Goal: Contribute content: Add original content to the website for others to see

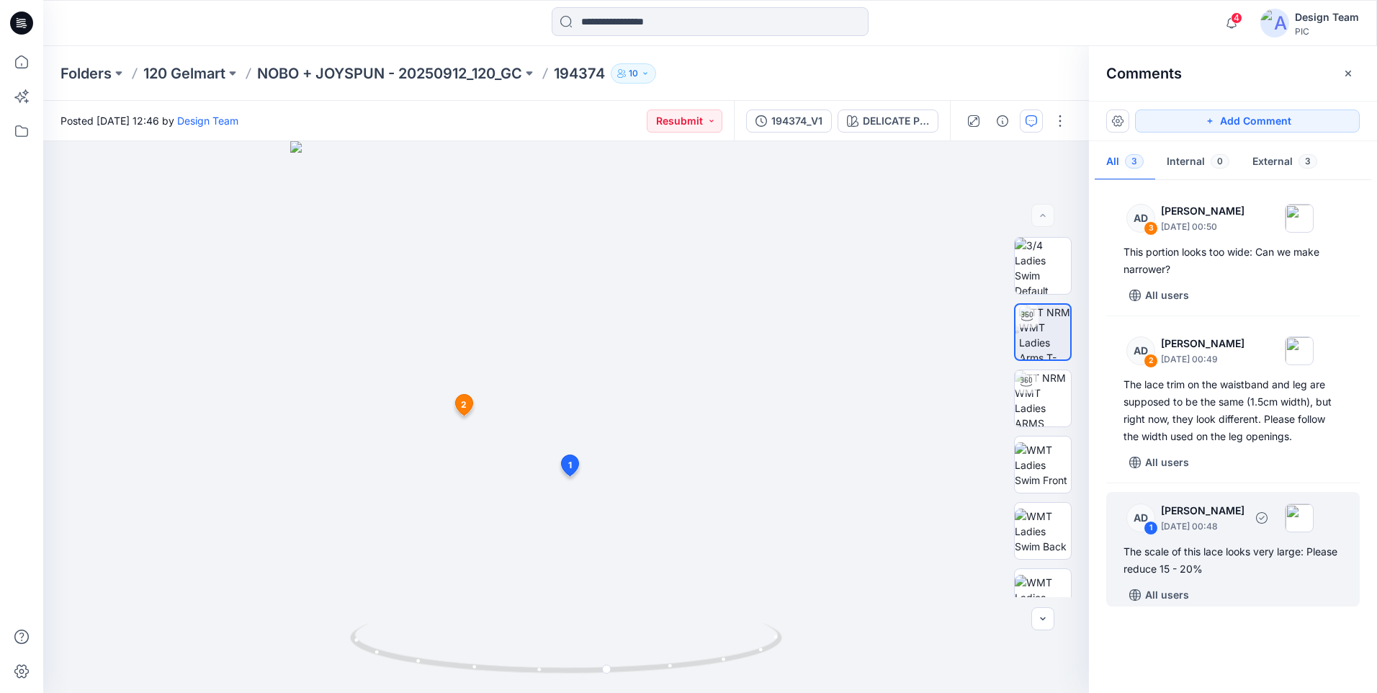
click at [1131, 550] on div "The scale of this lace looks very large: Please reduce 15 - 20%" at bounding box center [1233, 560] width 219 height 35
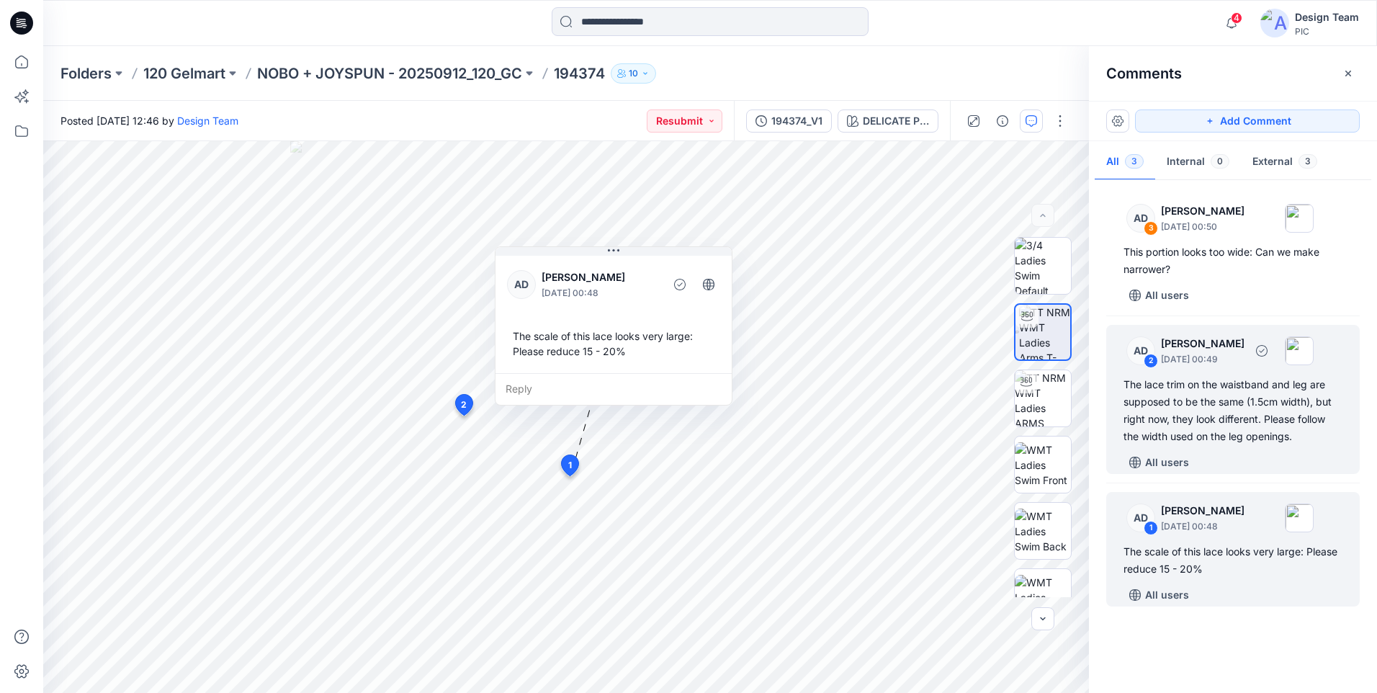
click at [1209, 431] on div "The lace trim on the waistband and leg are supposed to be the same (1.5cm width…" at bounding box center [1233, 410] width 219 height 69
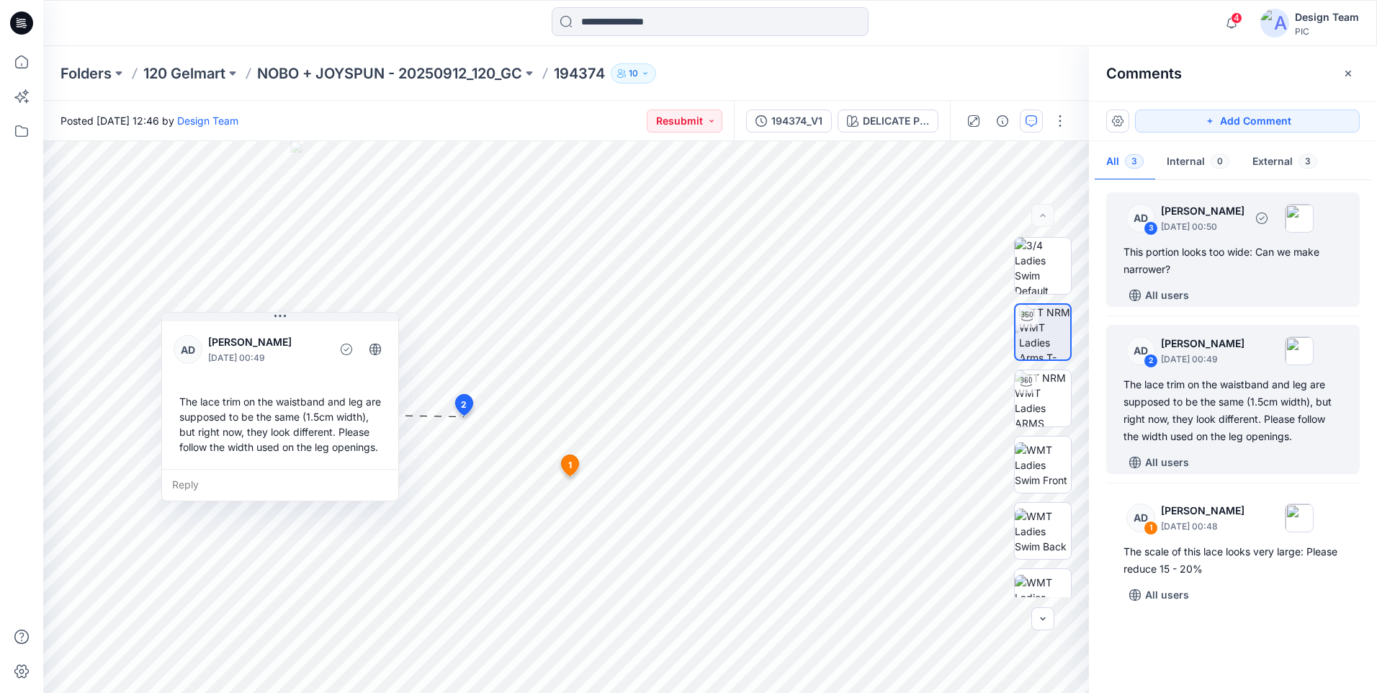
click at [1268, 274] on div "This portion looks too wide: Can we make narrower?" at bounding box center [1233, 260] width 219 height 35
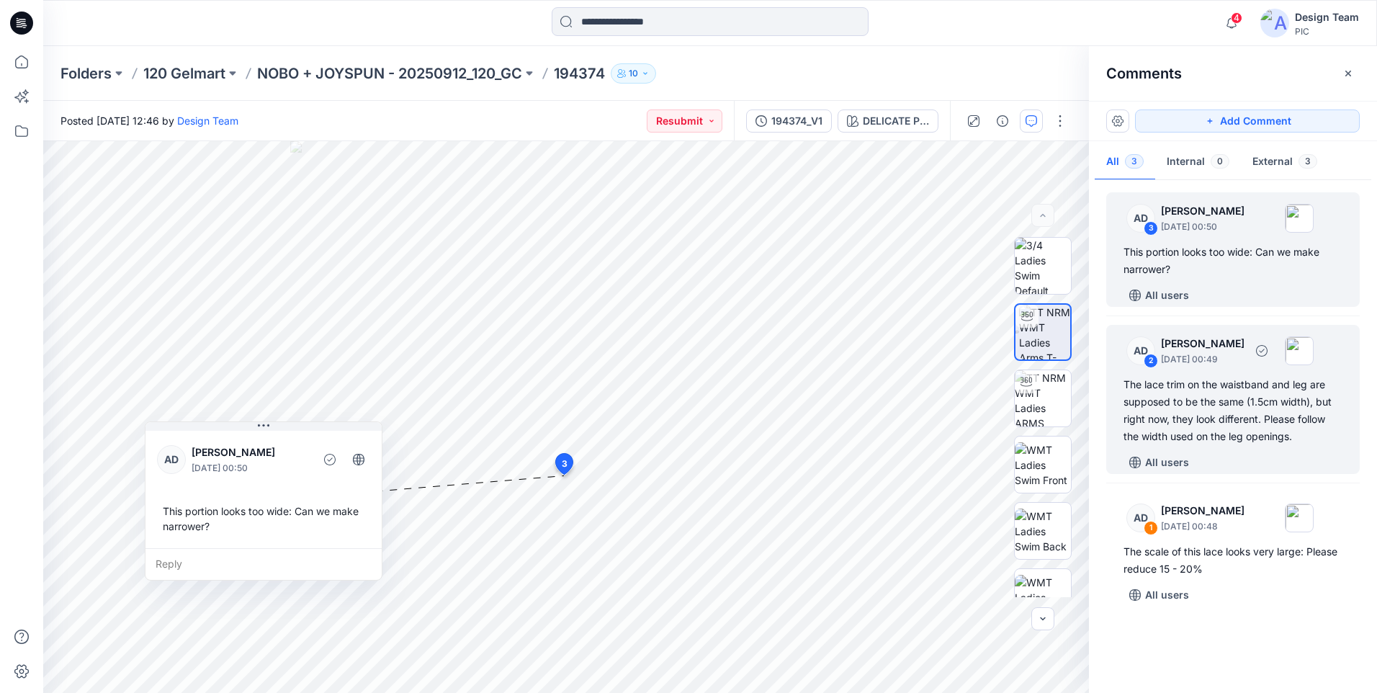
click at [1234, 407] on div "The lace trim on the waistband and leg are supposed to be the same (1.5cm width…" at bounding box center [1233, 410] width 219 height 69
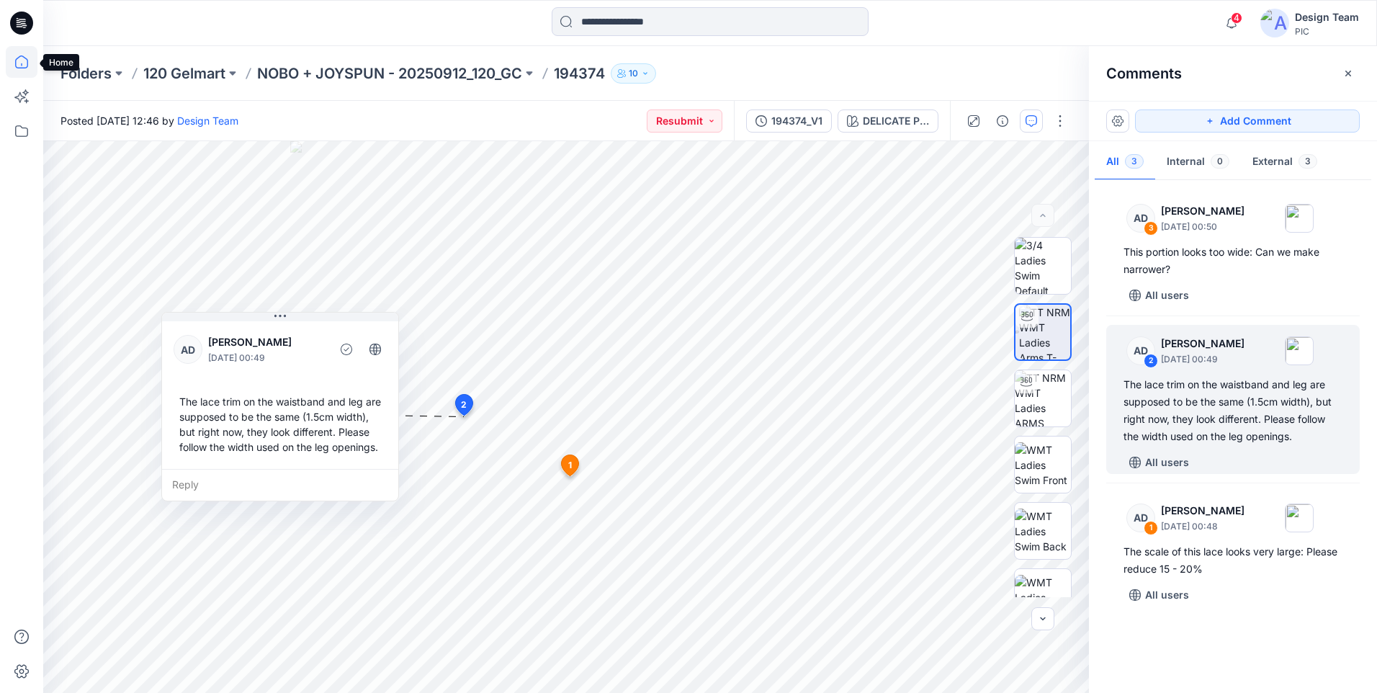
click at [17, 73] on icon at bounding box center [22, 62] width 32 height 32
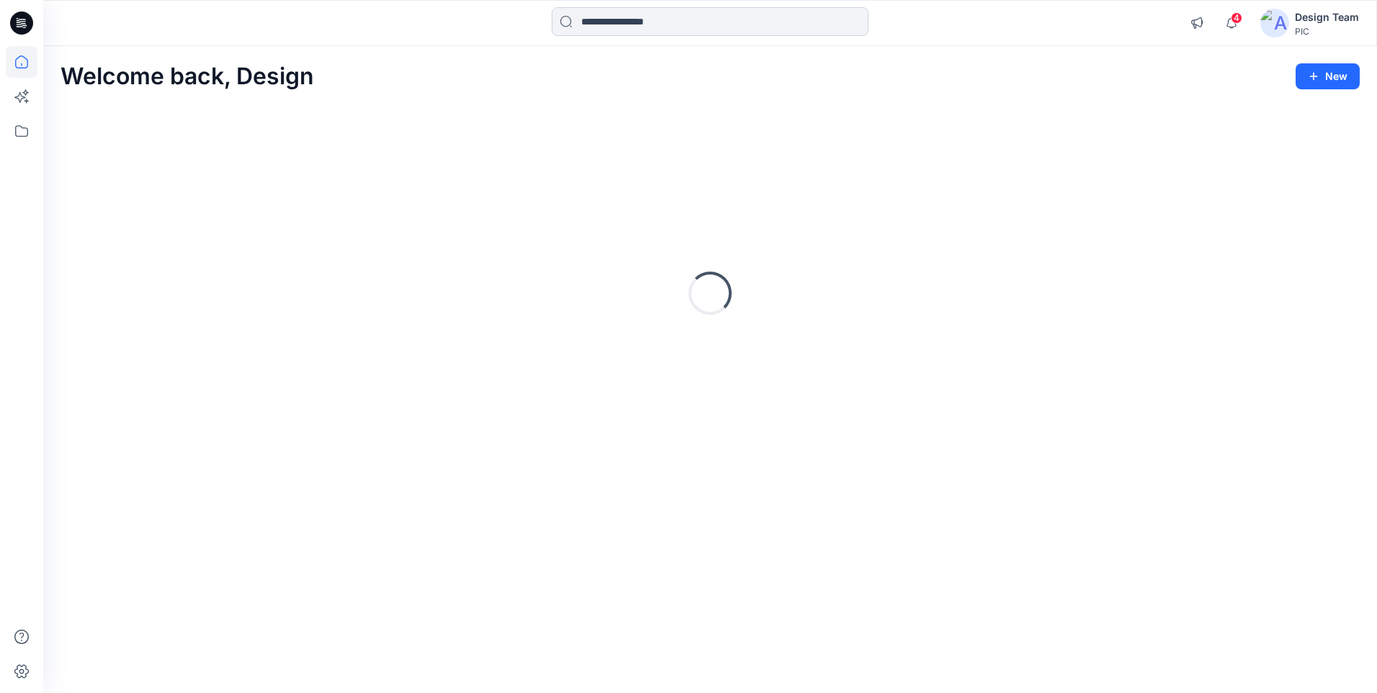
click at [587, 20] on input at bounding box center [710, 21] width 317 height 29
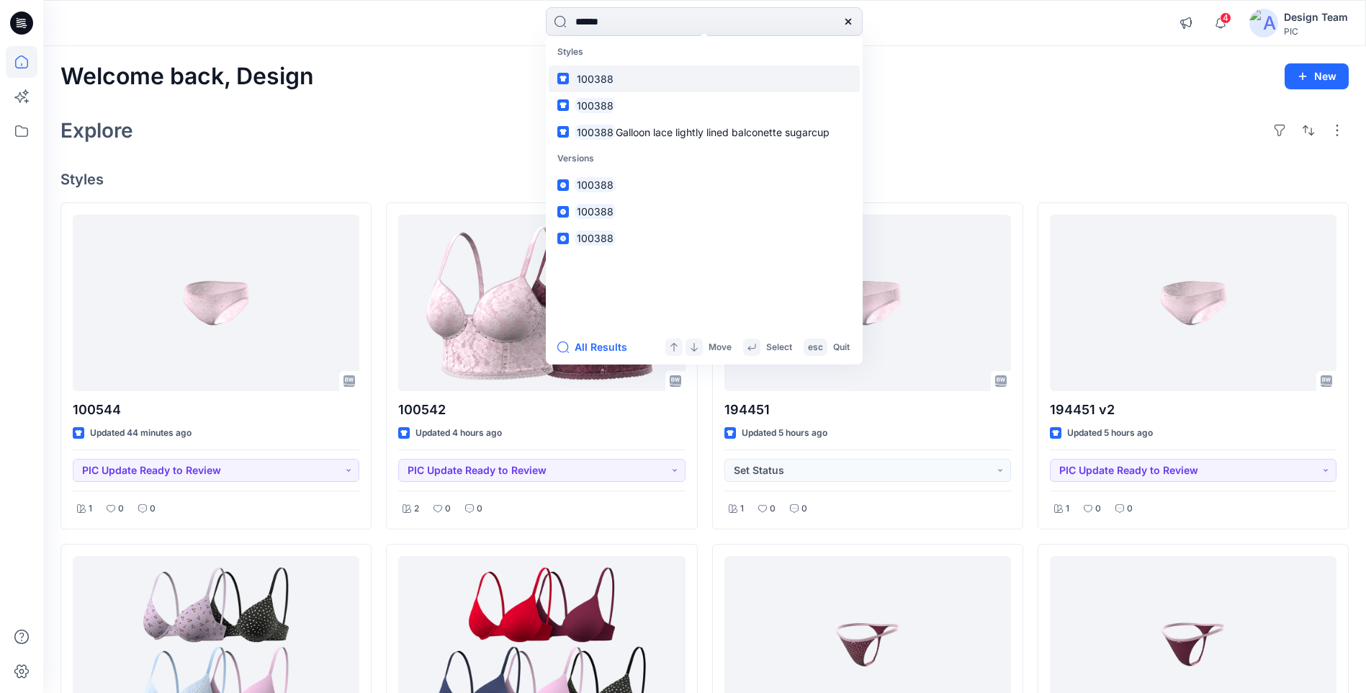
type input "******"
click at [599, 73] on mark "100388" at bounding box center [595, 79] width 41 height 17
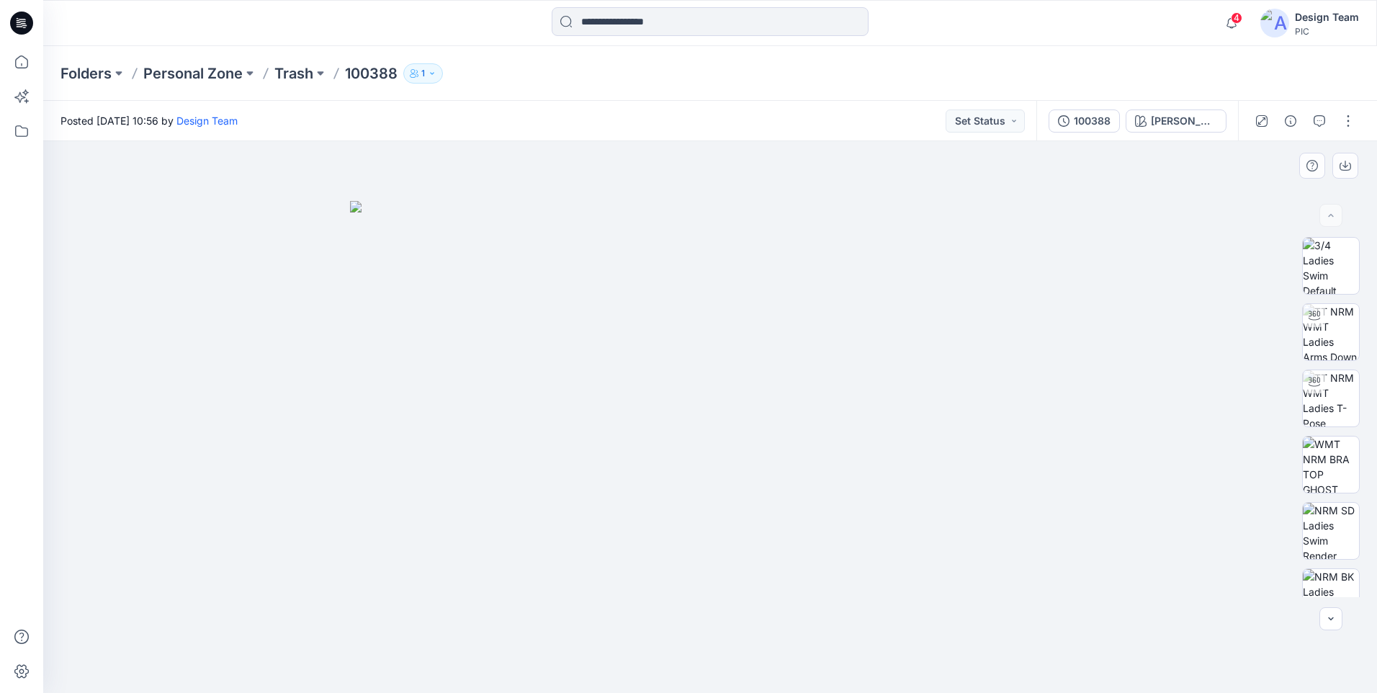
click at [766, 280] on img at bounding box center [710, 447] width 720 height 492
click at [1327, 408] on img at bounding box center [1331, 398] width 56 height 56
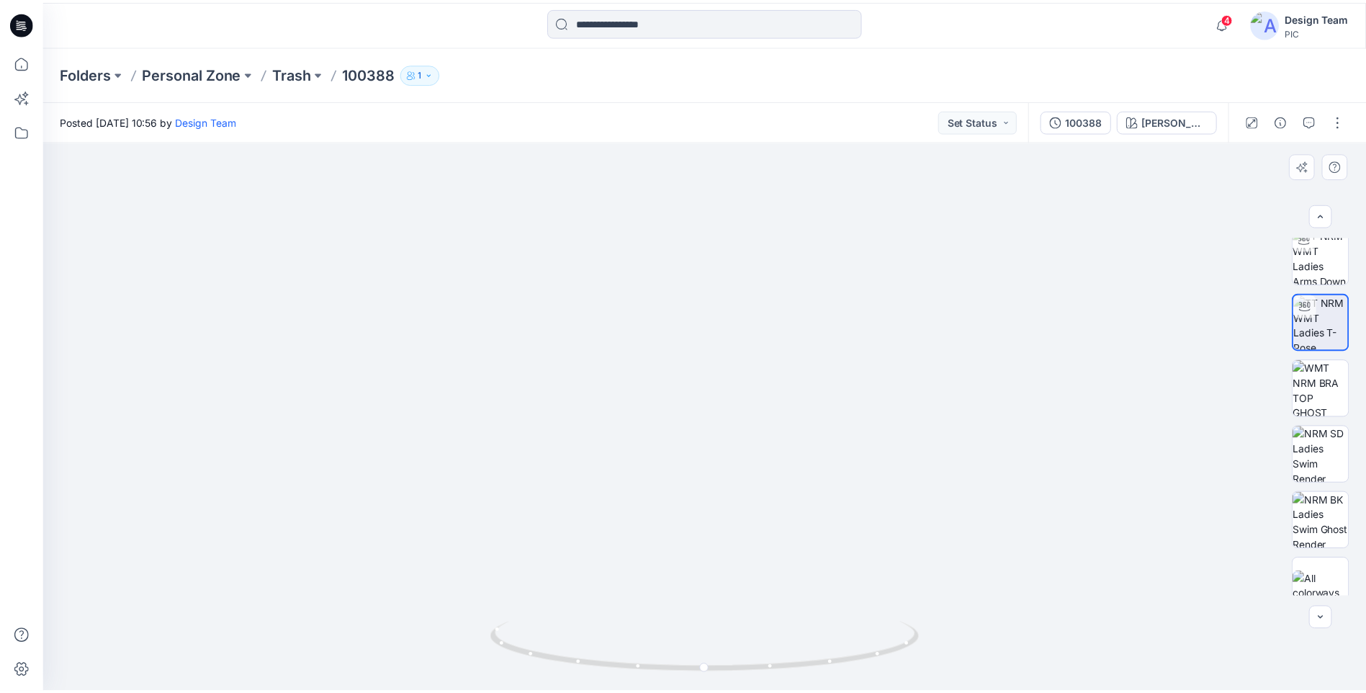
scroll to position [95, 0]
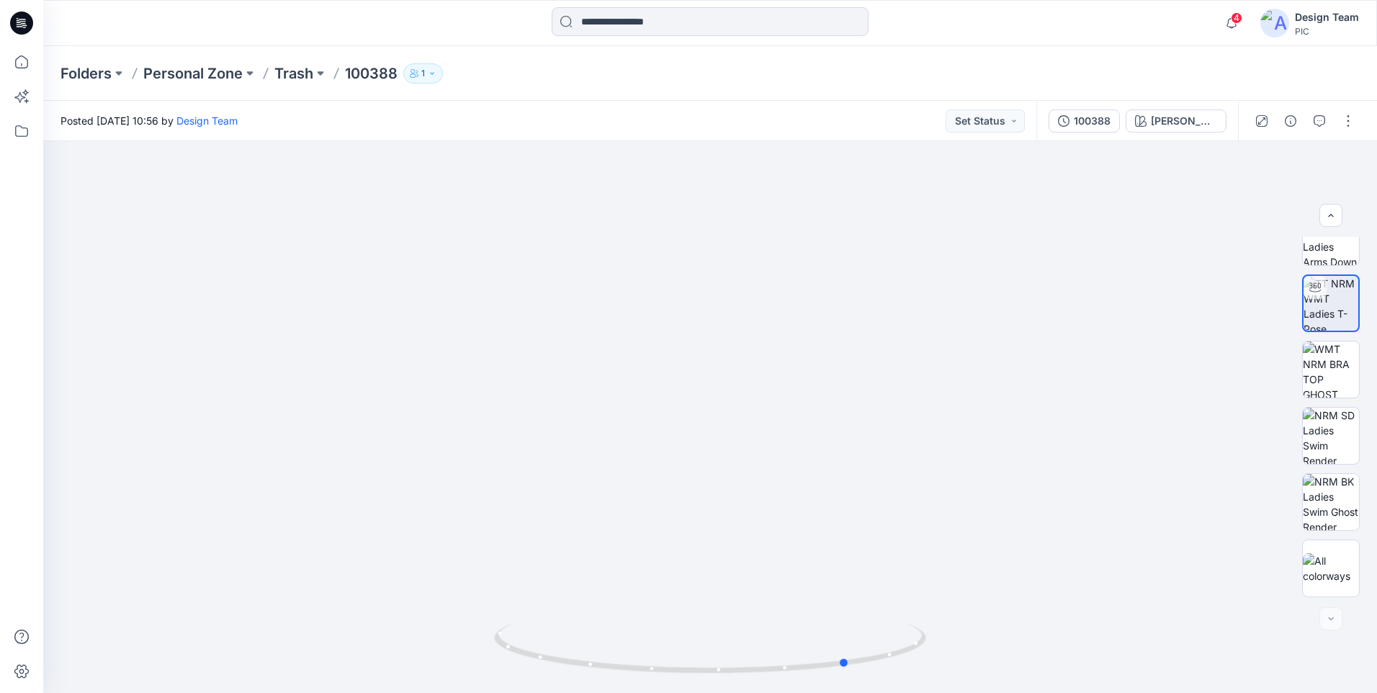
drag, startPoint x: 822, startPoint y: 669, endPoint x: 961, endPoint y: 699, distance: 142.3
click at [961, 692] on html "4 Notifications RO Raquel Ortiz commented on 194364 View Style 2 hours ago Raqu…" at bounding box center [688, 346] width 1377 height 693
click at [24, 64] on icon at bounding box center [22, 62] width 32 height 32
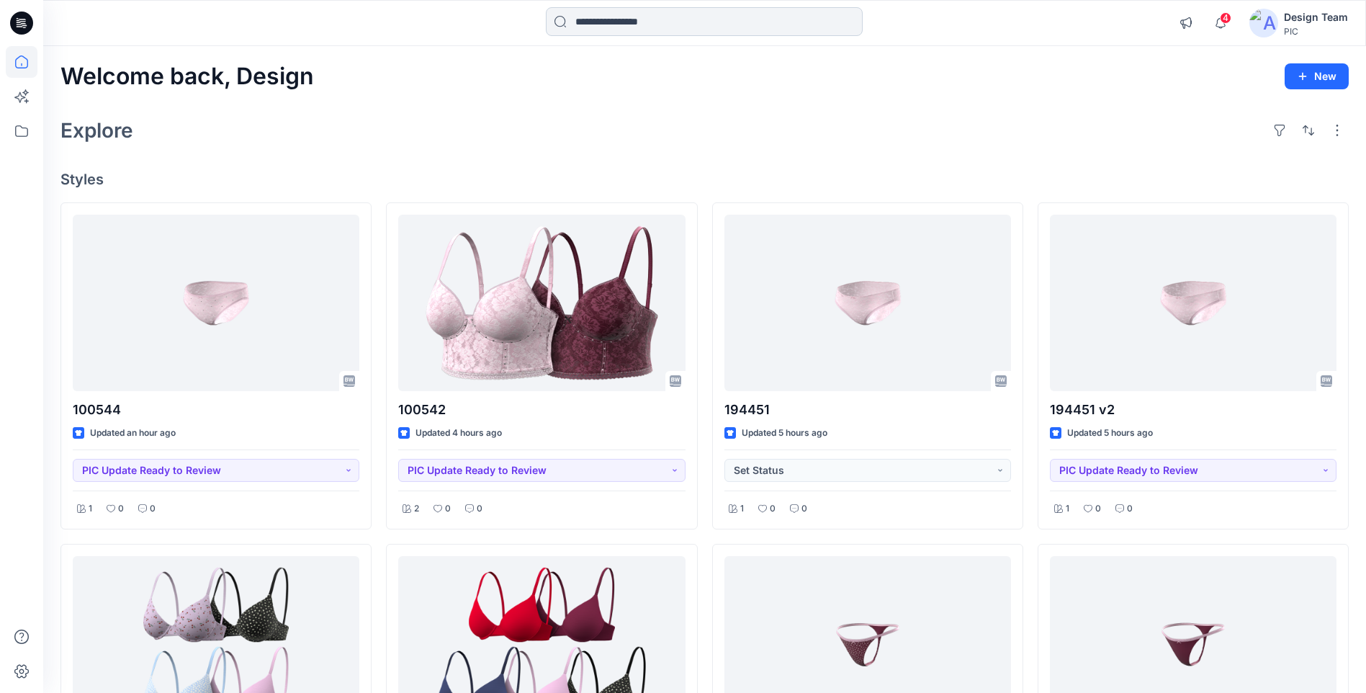
click at [628, 24] on input at bounding box center [704, 21] width 317 height 29
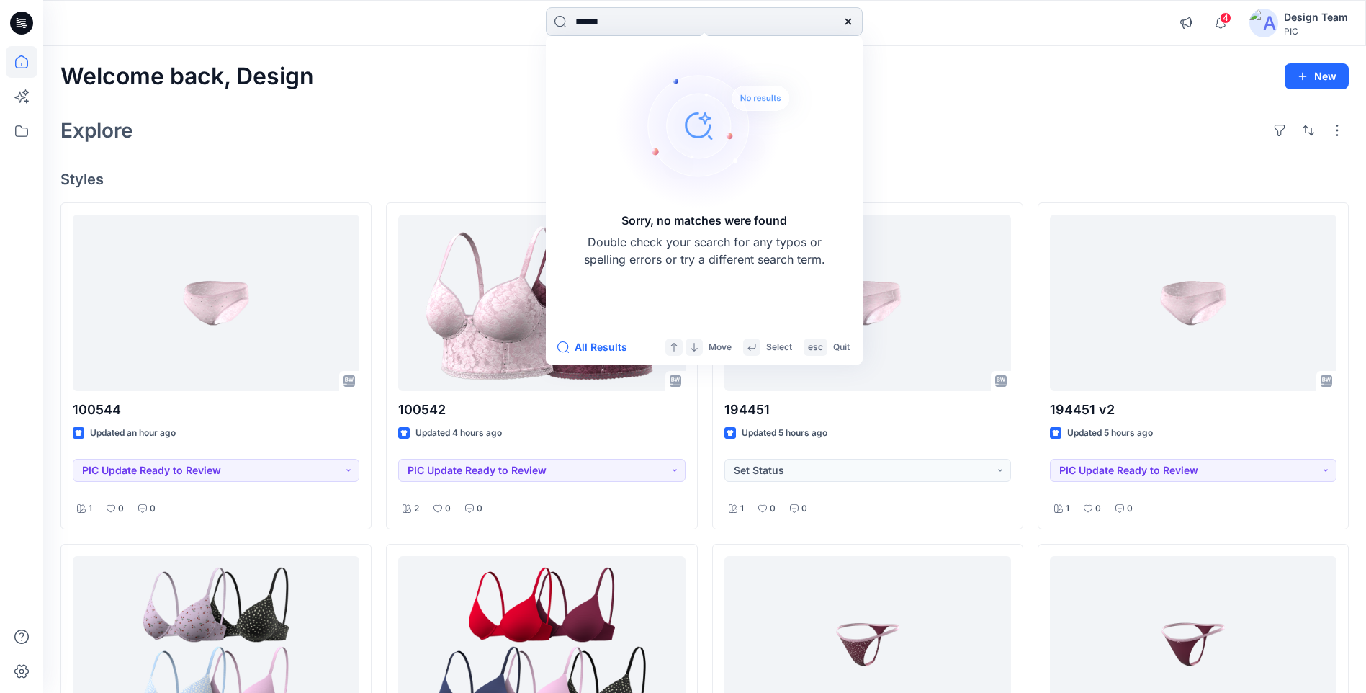
click at [637, 21] on input "******" at bounding box center [704, 21] width 317 height 29
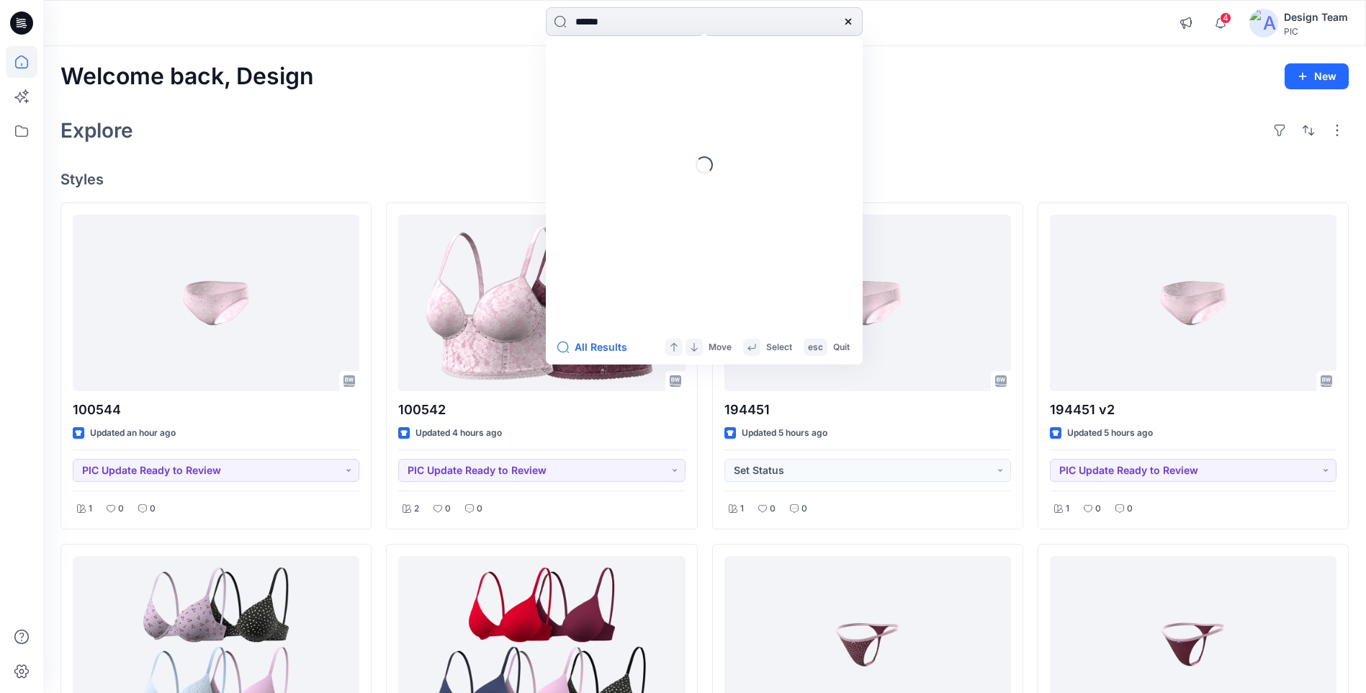
type input "******"
click at [609, 85] on mark "194374" at bounding box center [595, 79] width 40 height 17
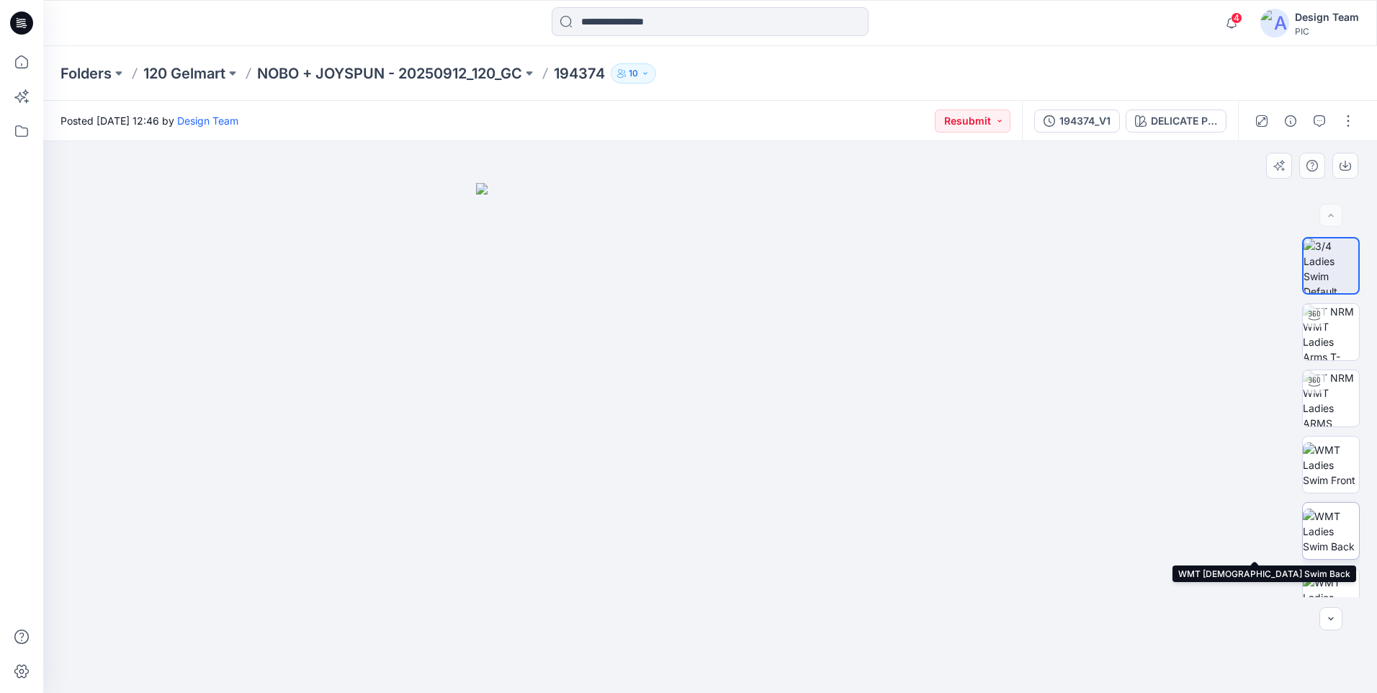
click at [1335, 524] on img at bounding box center [1331, 530] width 56 height 45
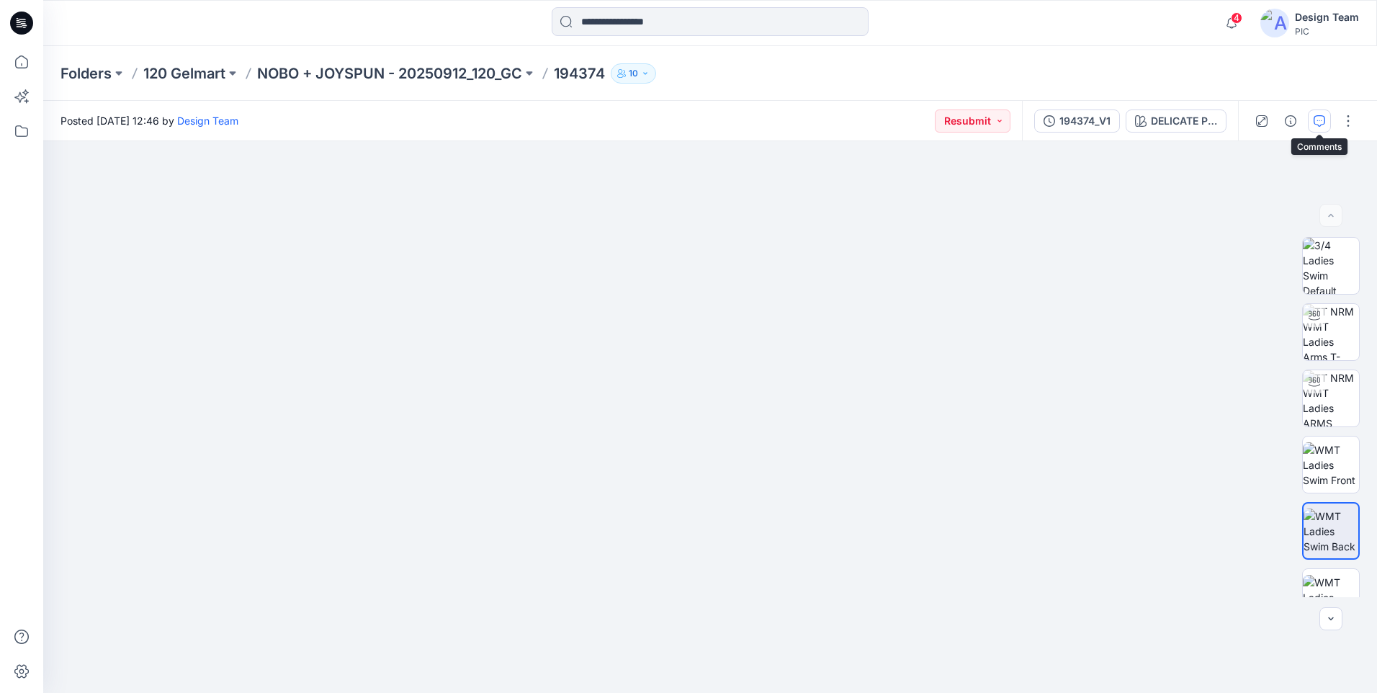
click at [1326, 120] on button "button" at bounding box center [1319, 120] width 23 height 23
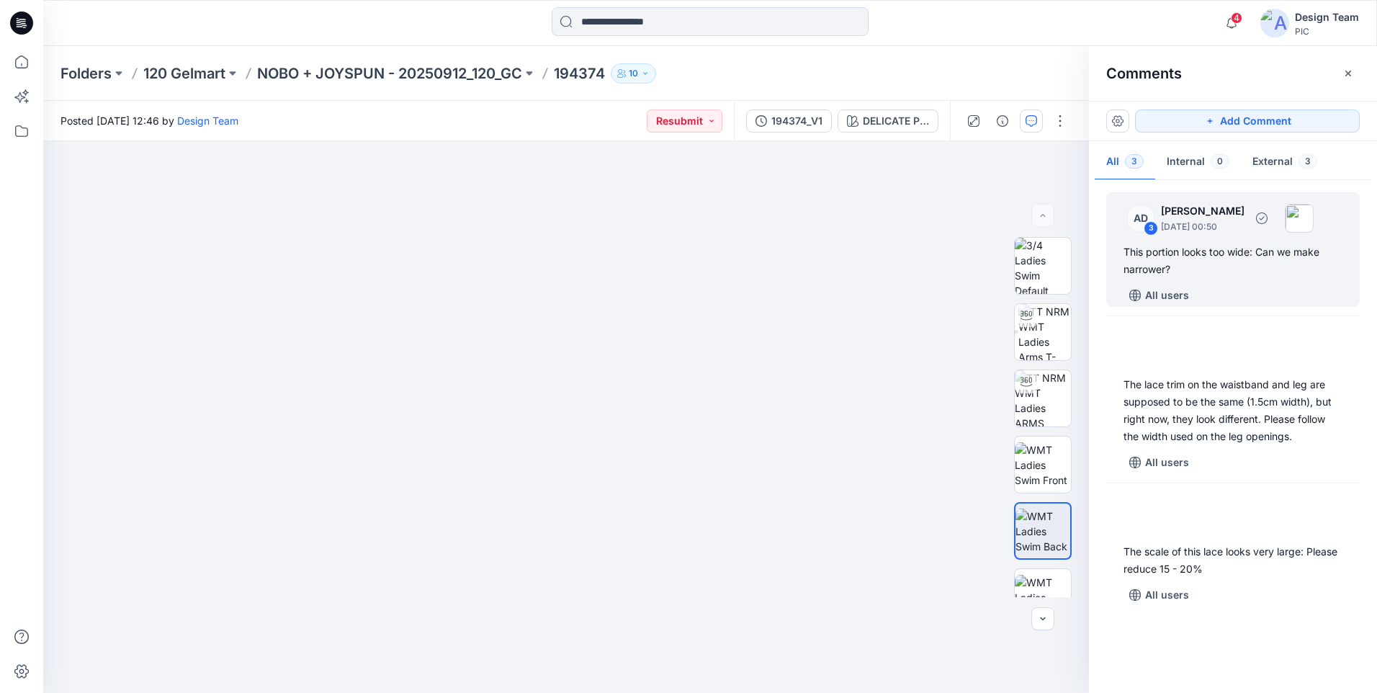
click at [1231, 277] on div "This portion looks too wide: Can we make narrower?" at bounding box center [1233, 260] width 219 height 35
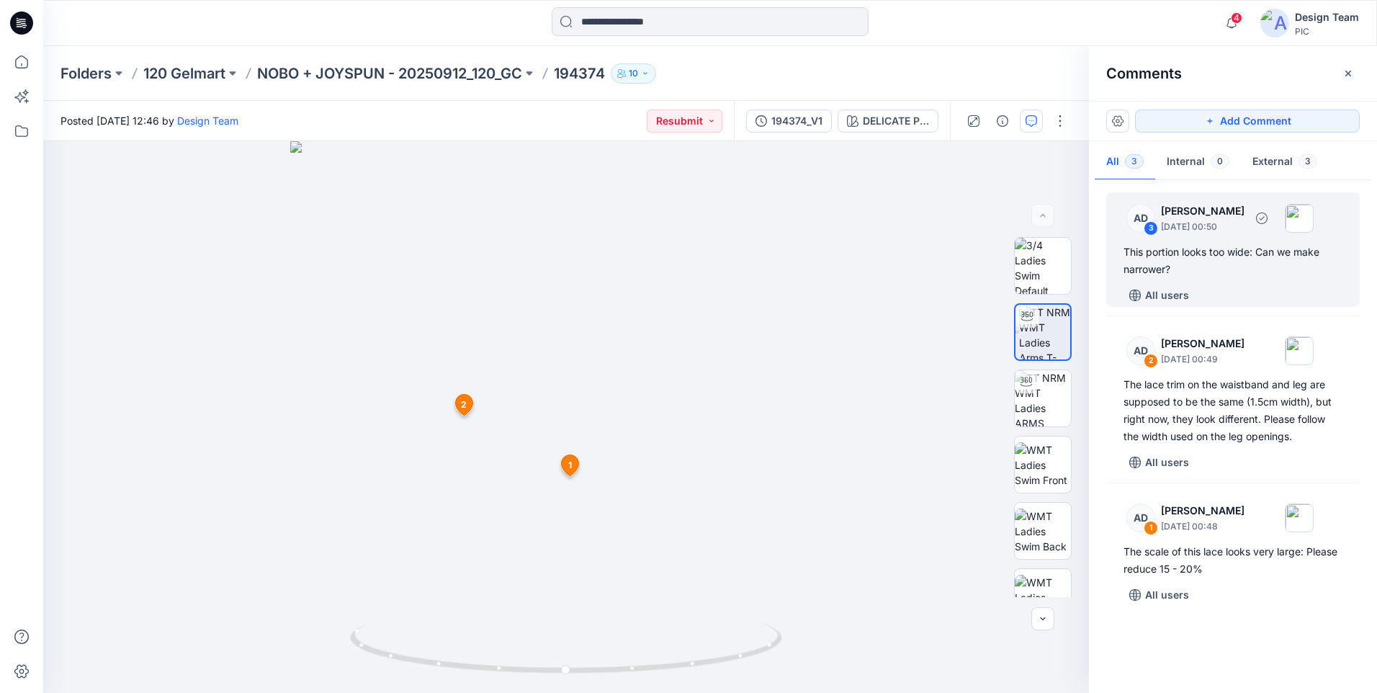
click at [1207, 258] on div "This portion looks too wide: Can we make narrower?" at bounding box center [1233, 260] width 219 height 35
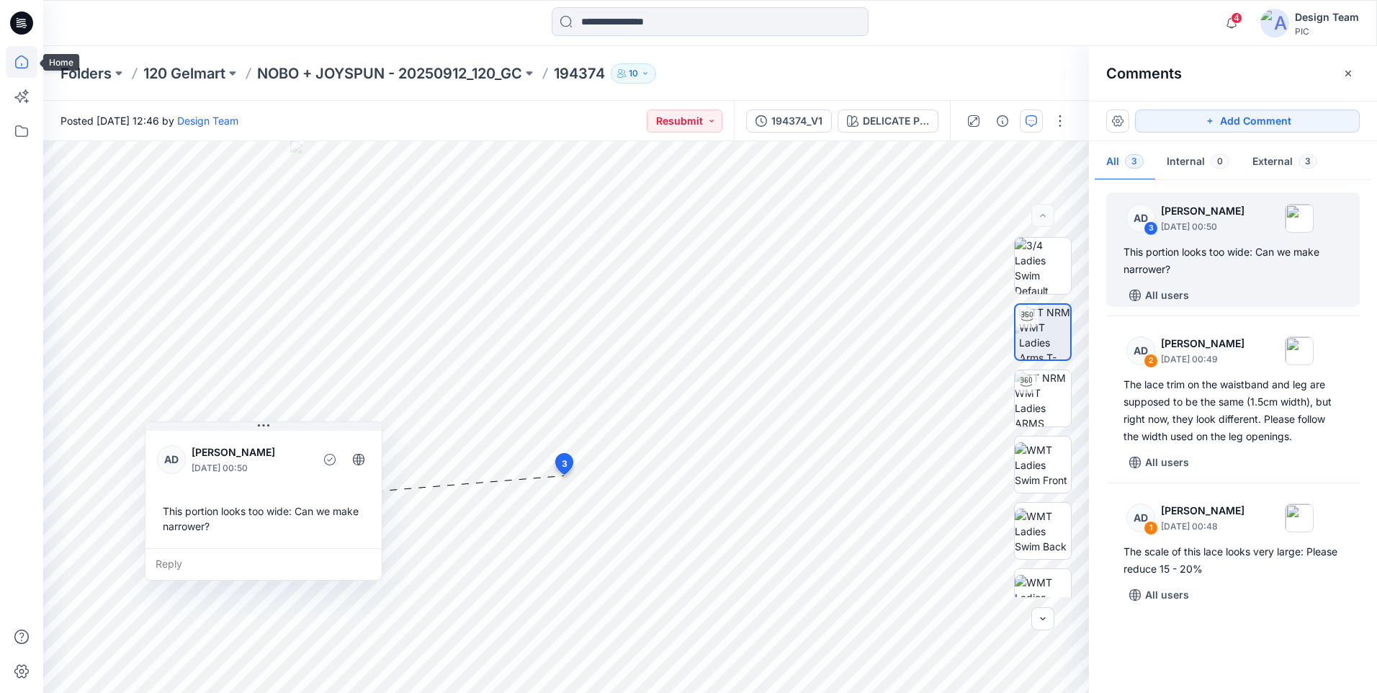
click at [16, 63] on icon at bounding box center [21, 61] width 13 height 13
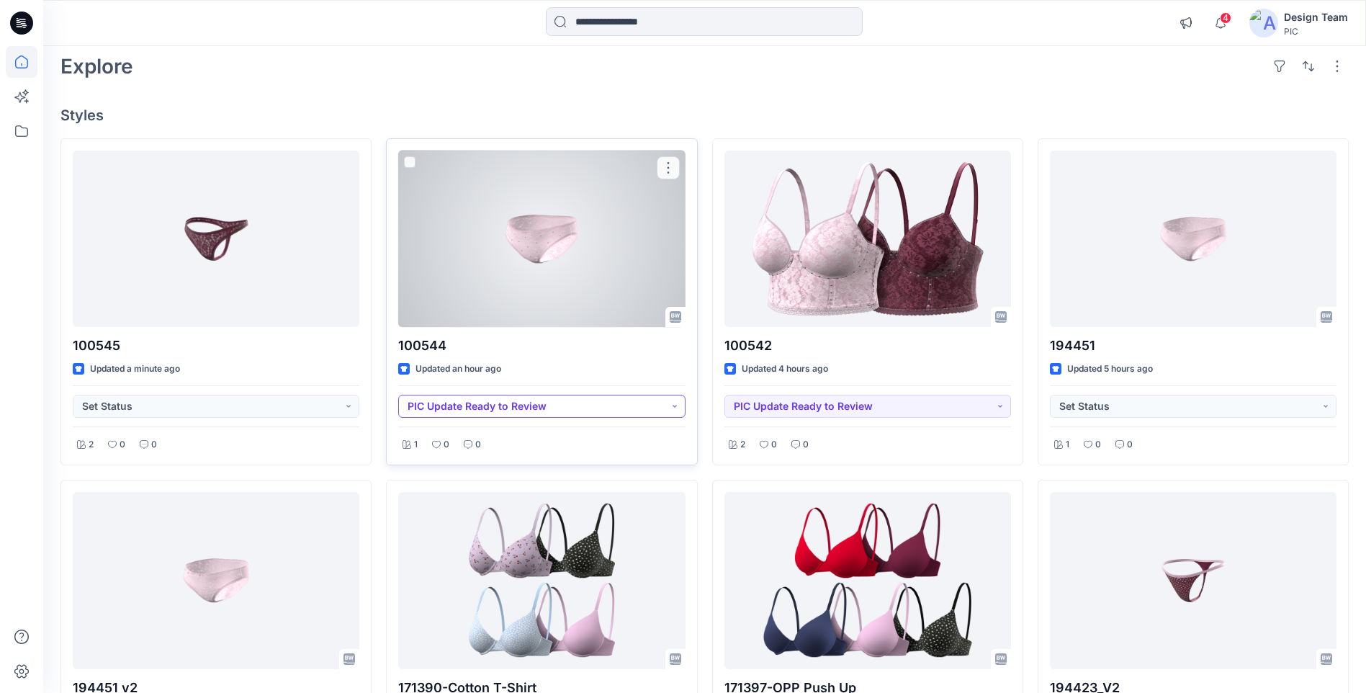
scroll to position [432, 0]
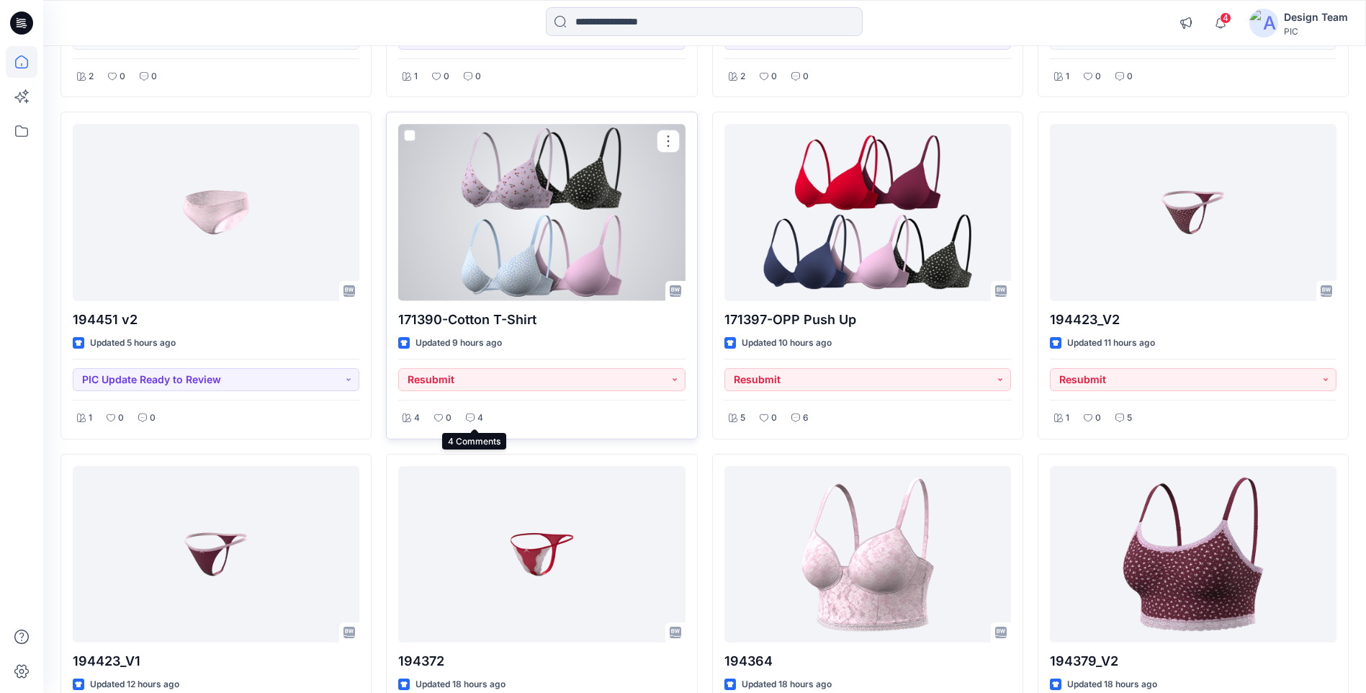
click at [466, 417] on icon at bounding box center [470, 417] width 9 height 9
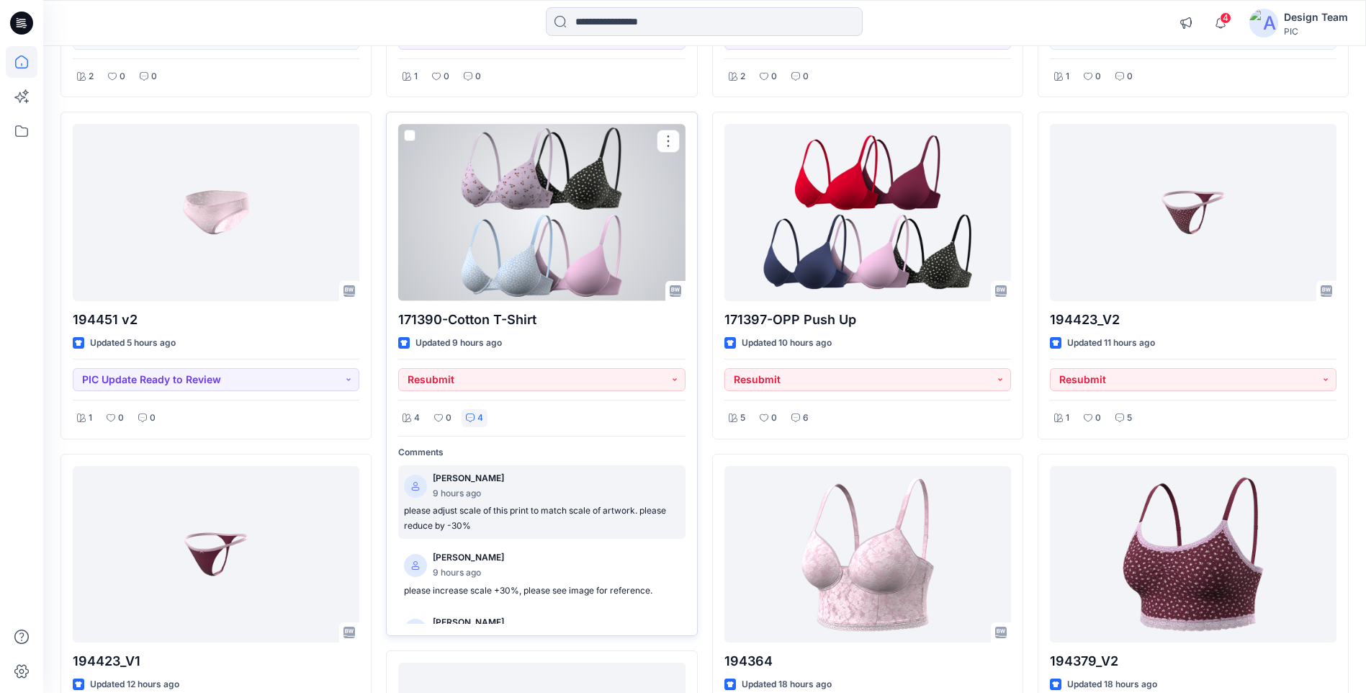
scroll to position [72, 0]
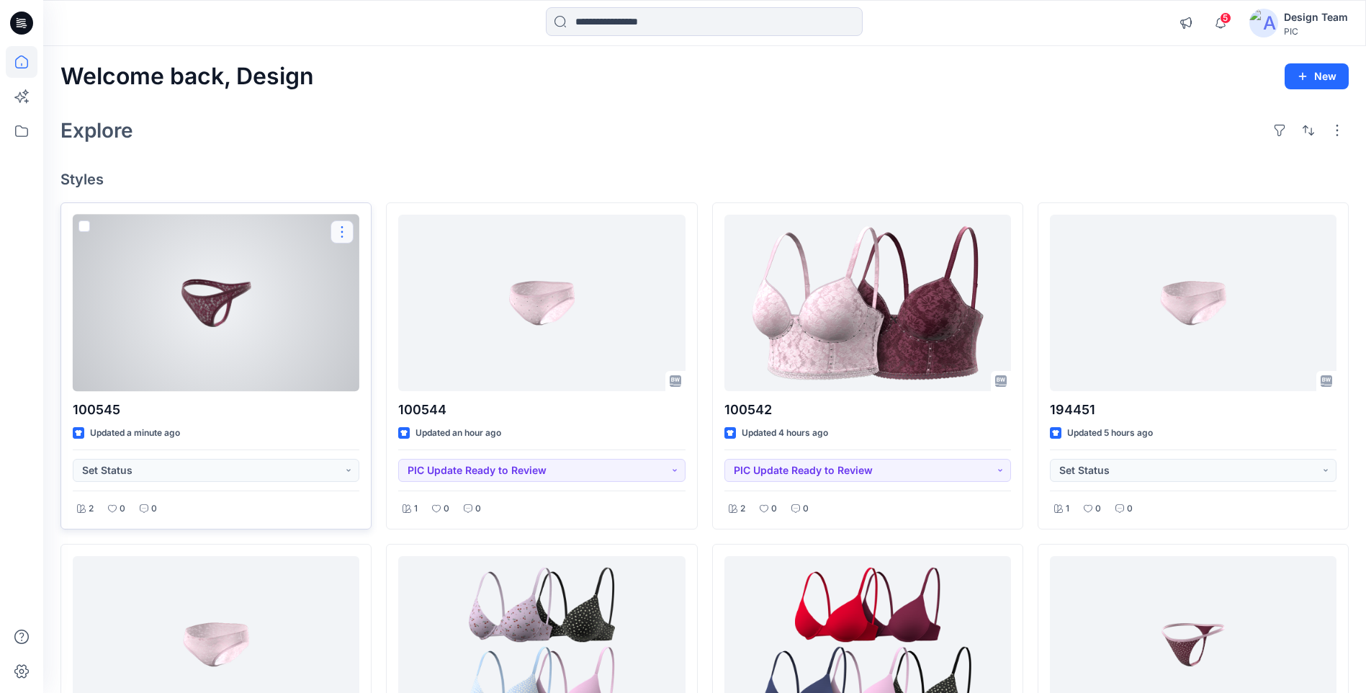
click at [338, 229] on button "button" at bounding box center [342, 231] width 23 height 23
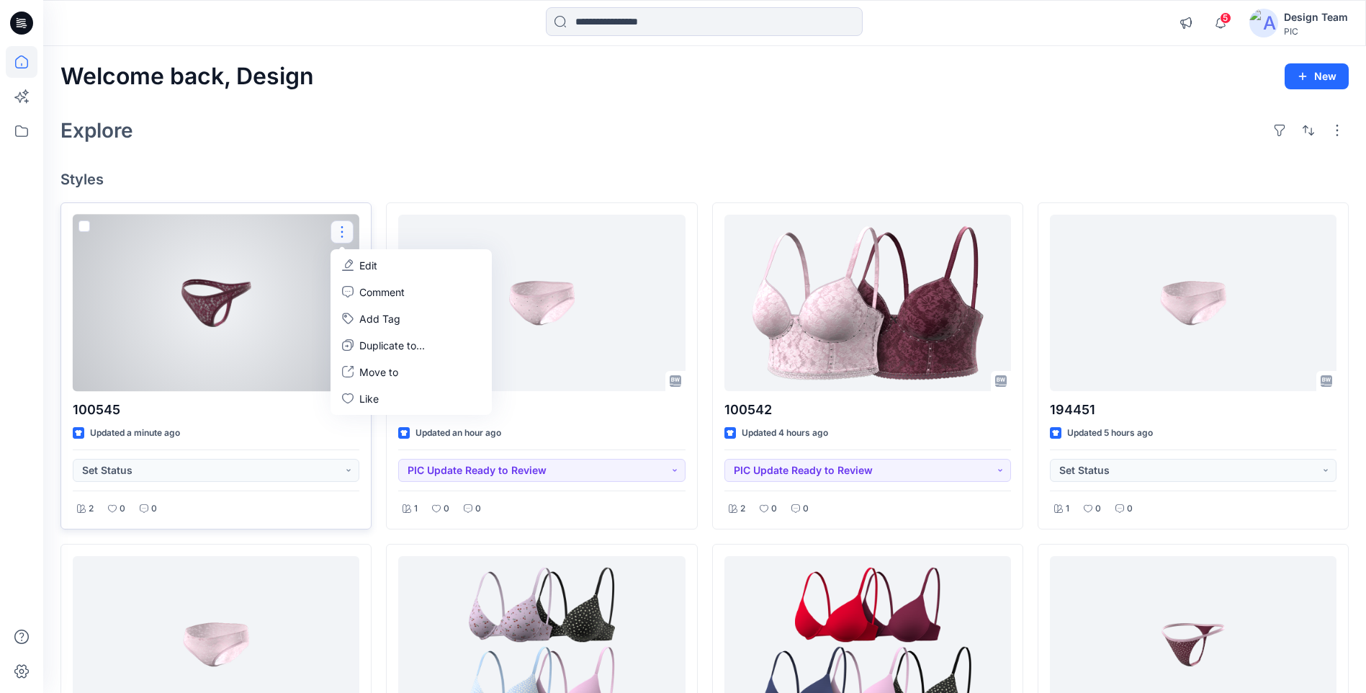
click at [362, 265] on p "Edit" at bounding box center [368, 265] width 18 height 15
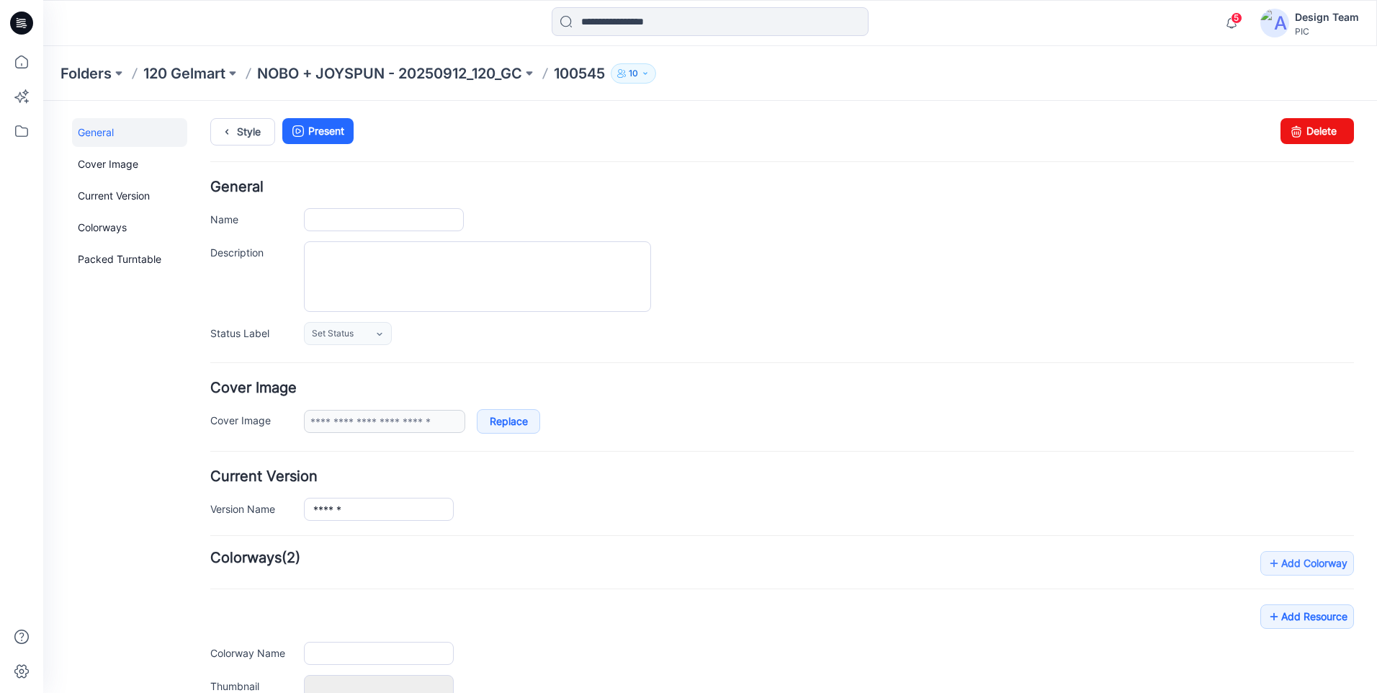
type input "******"
type input "**********"
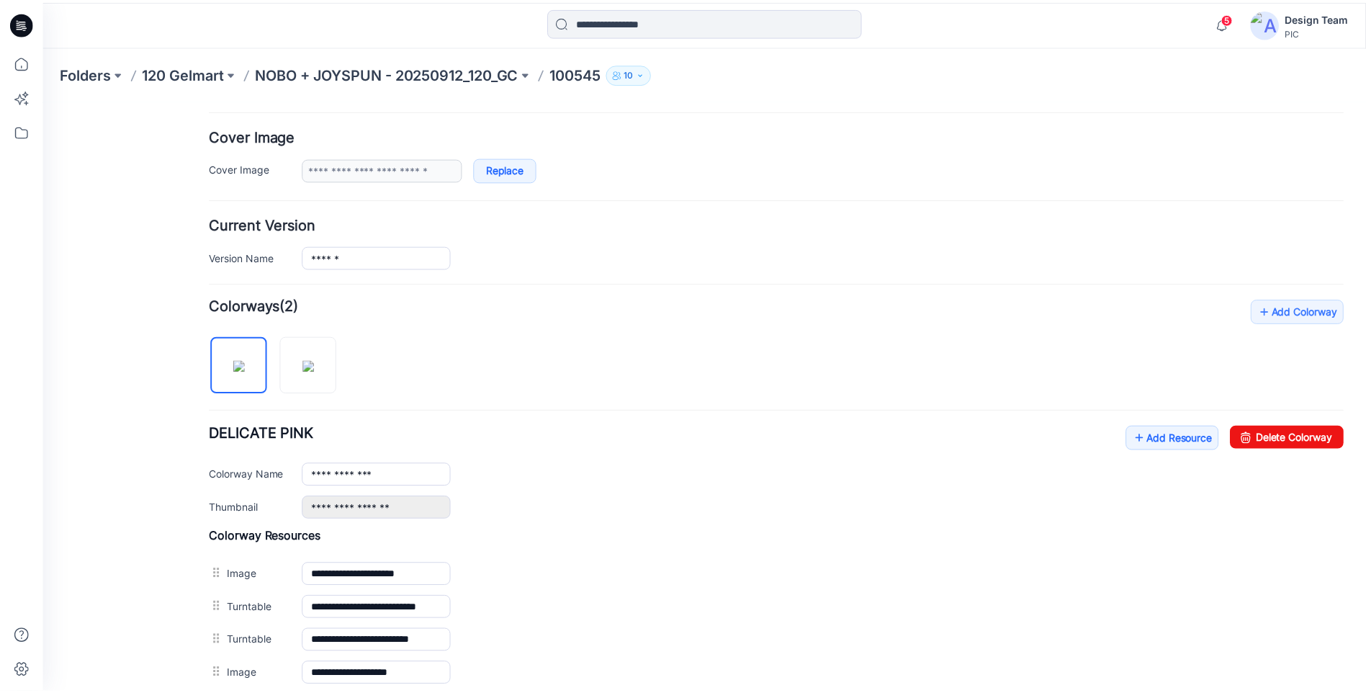
scroll to position [360, 0]
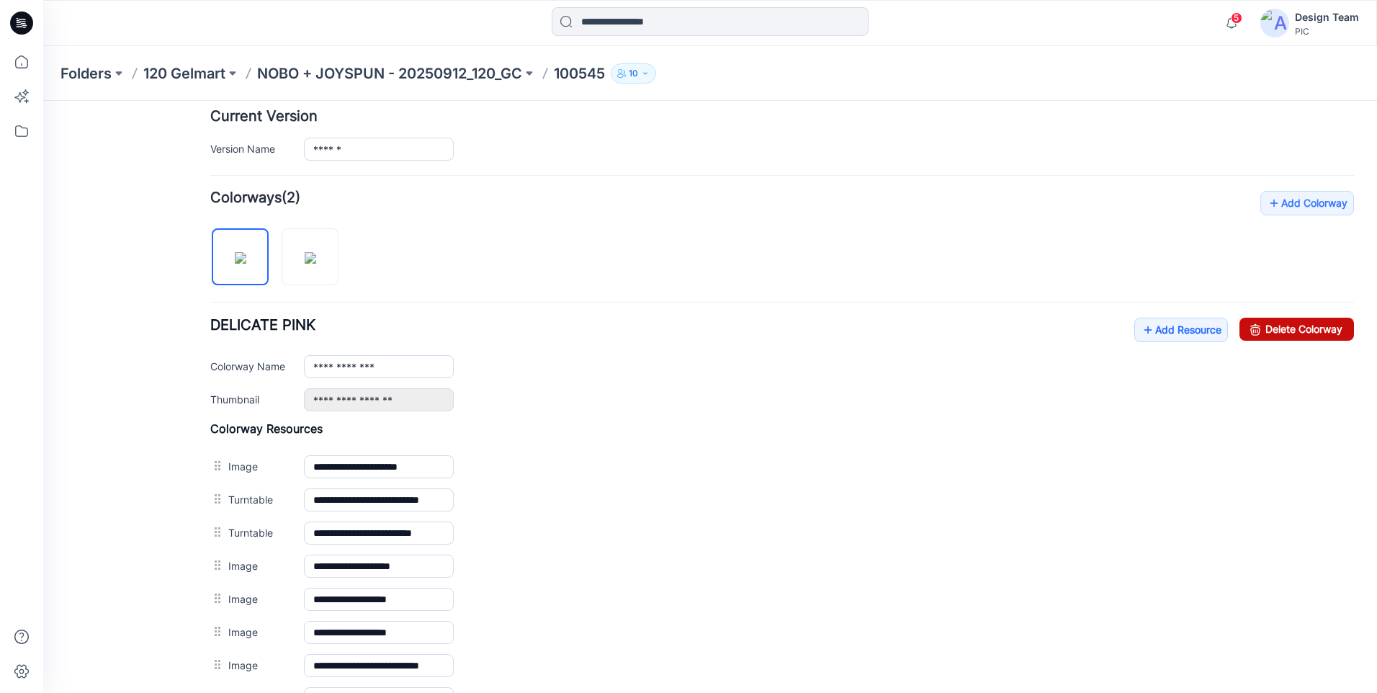
click at [1275, 333] on link "Delete Colorway" at bounding box center [1297, 329] width 115 height 23
type input "**********"
click at [20, 63] on icon at bounding box center [22, 62] width 32 height 32
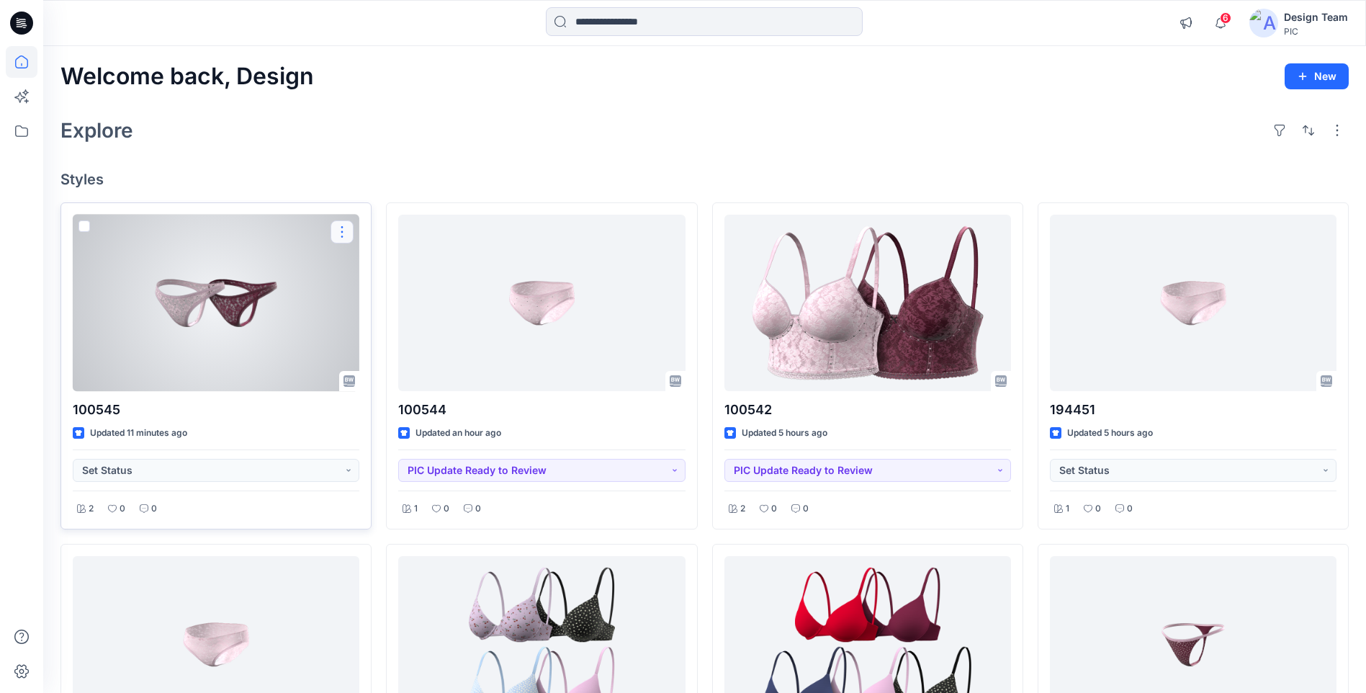
click at [346, 233] on button "button" at bounding box center [342, 231] width 23 height 23
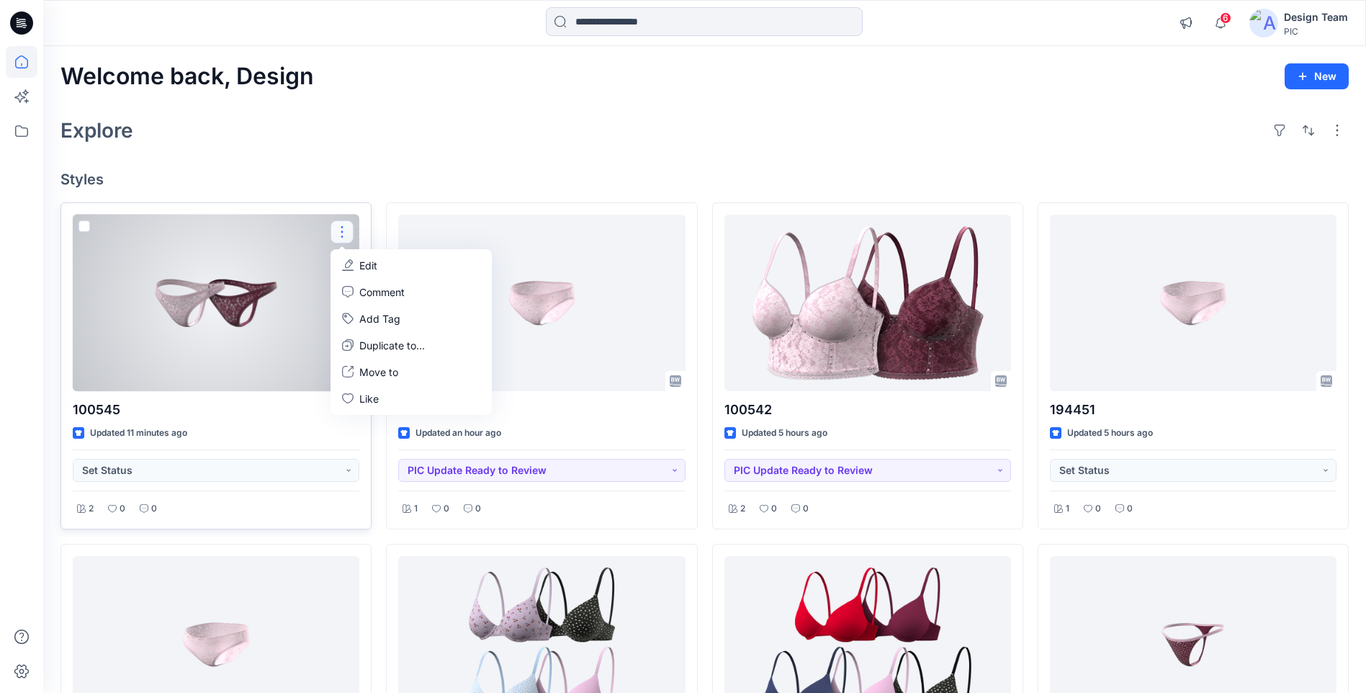
click at [363, 265] on p "Edit" at bounding box center [368, 265] width 18 height 15
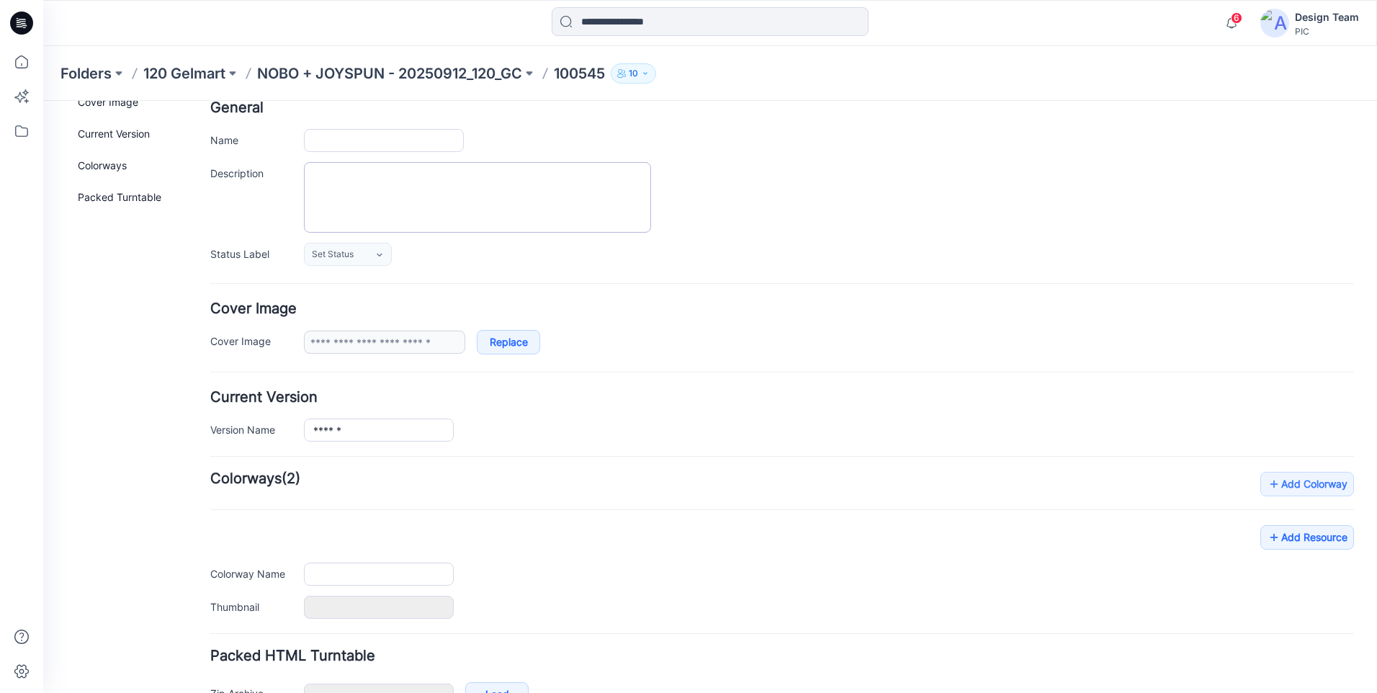
scroll to position [170, 0]
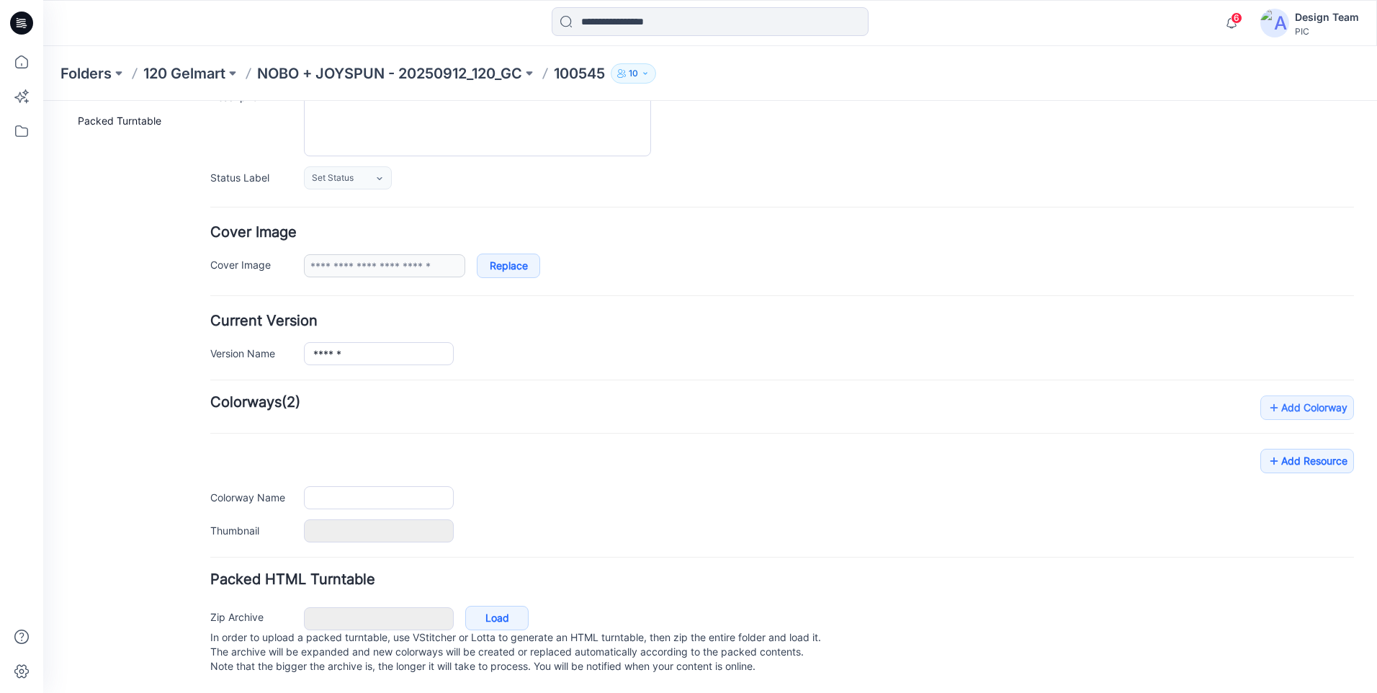
type input "******"
type input "**********"
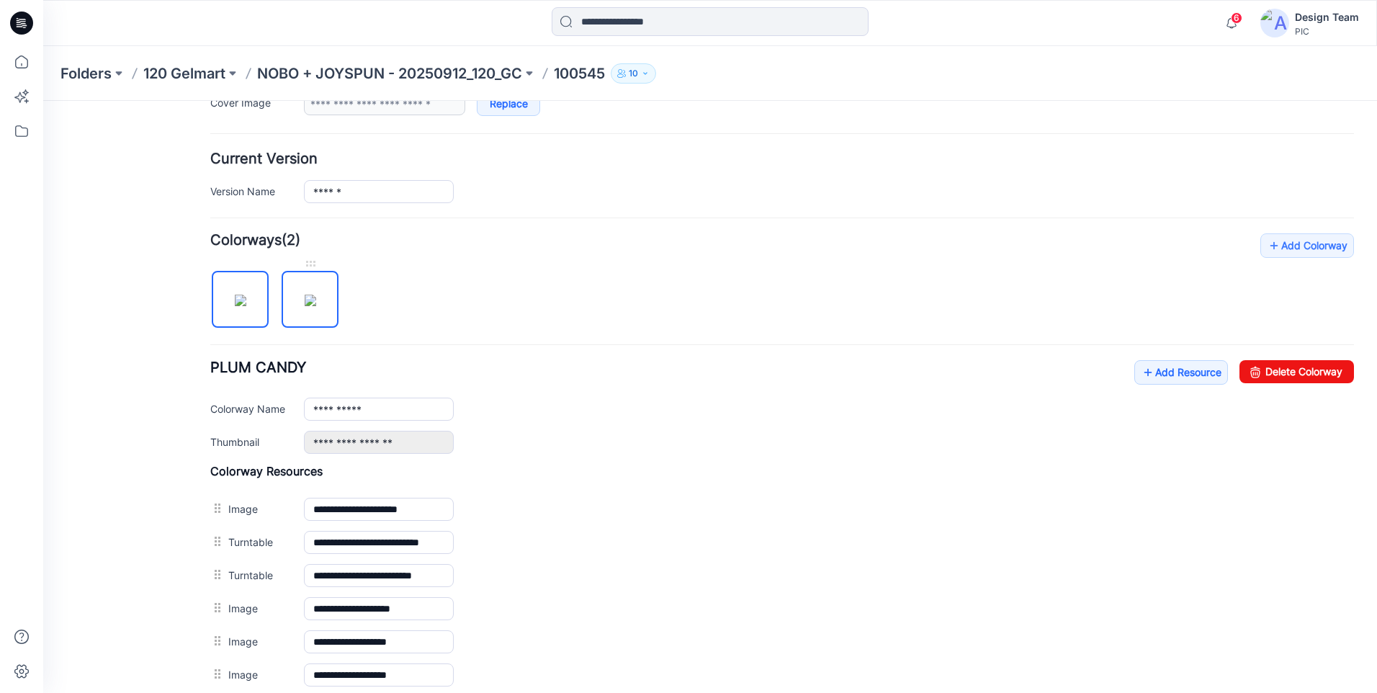
scroll to position [314, 0]
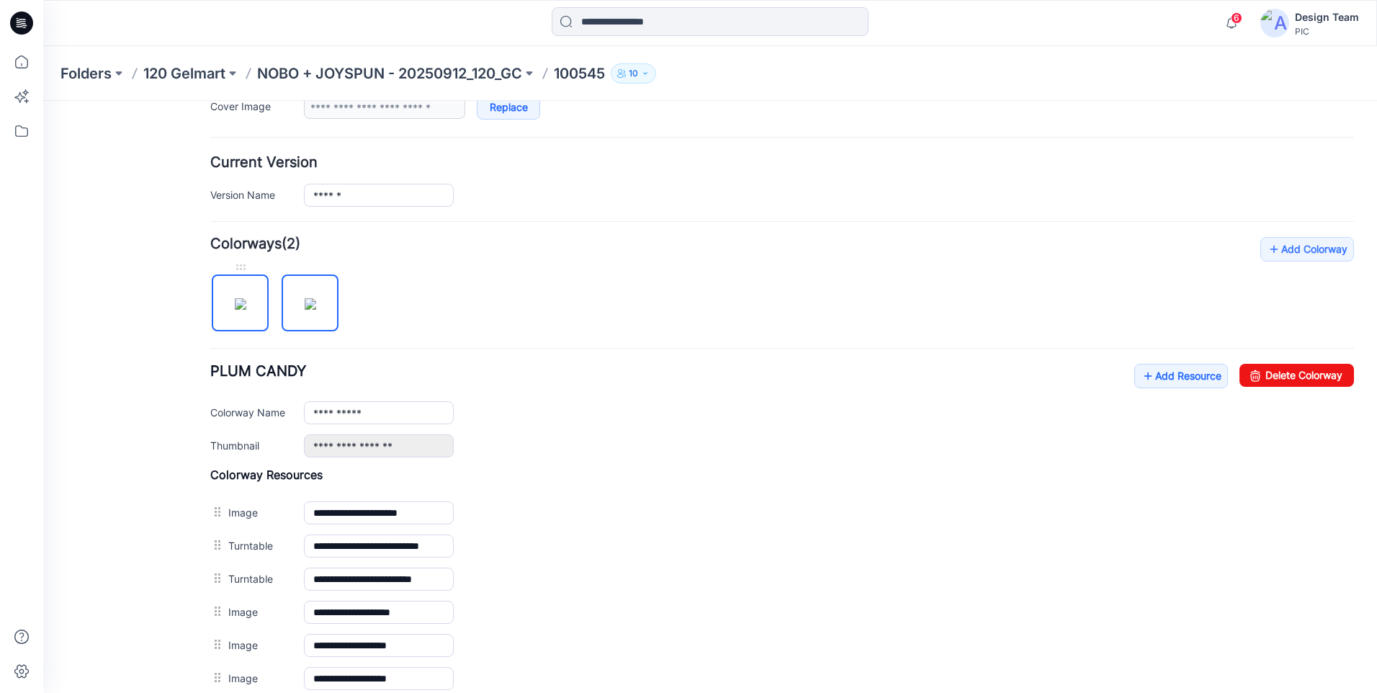
click at [236, 307] on img at bounding box center [241, 304] width 12 height 12
type input "**********"
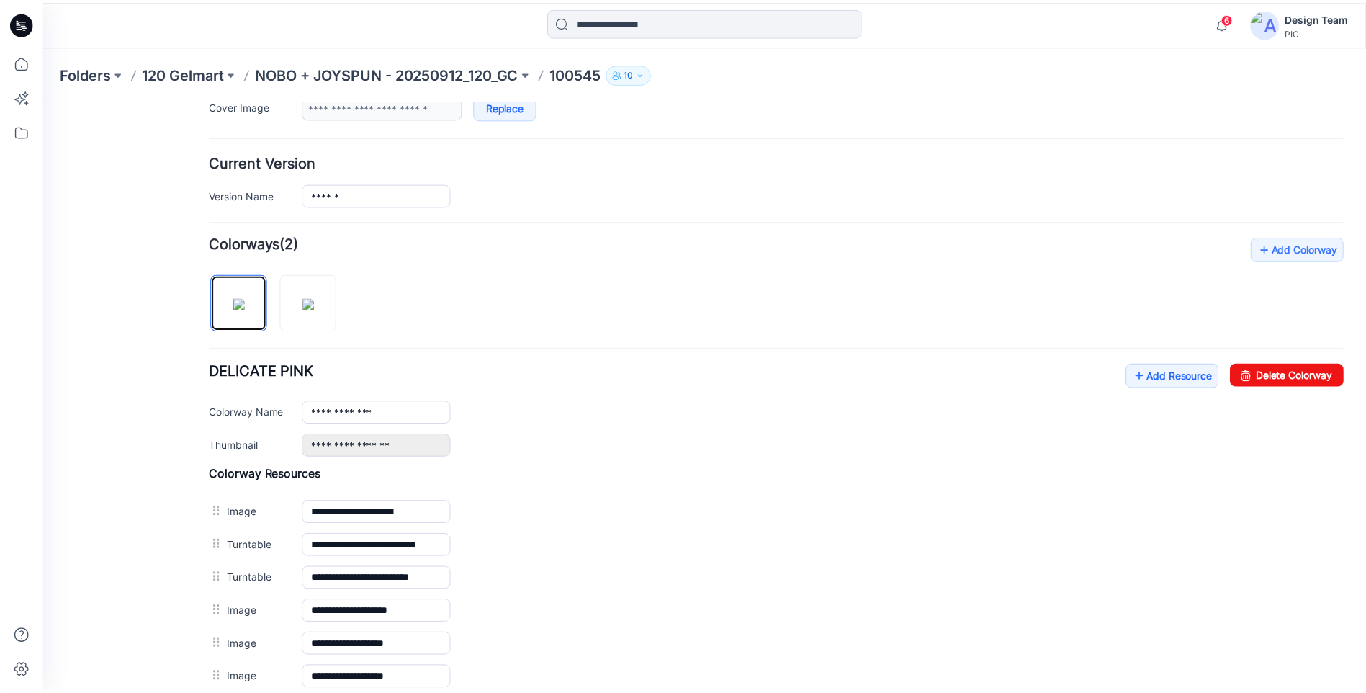
scroll to position [581, 0]
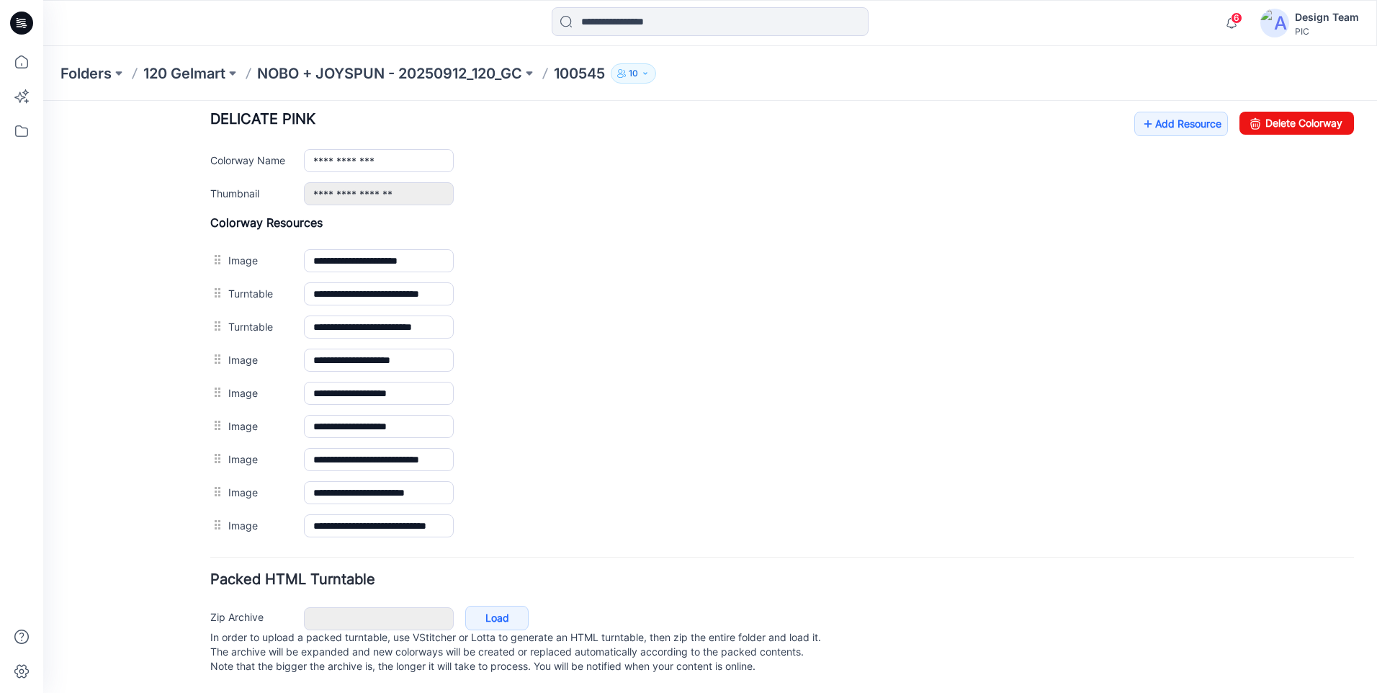
click at [1193, 122] on div "**********" at bounding box center [782, 159] width 1144 height 94
click at [1191, 116] on link "Add Resource" at bounding box center [1181, 124] width 94 height 24
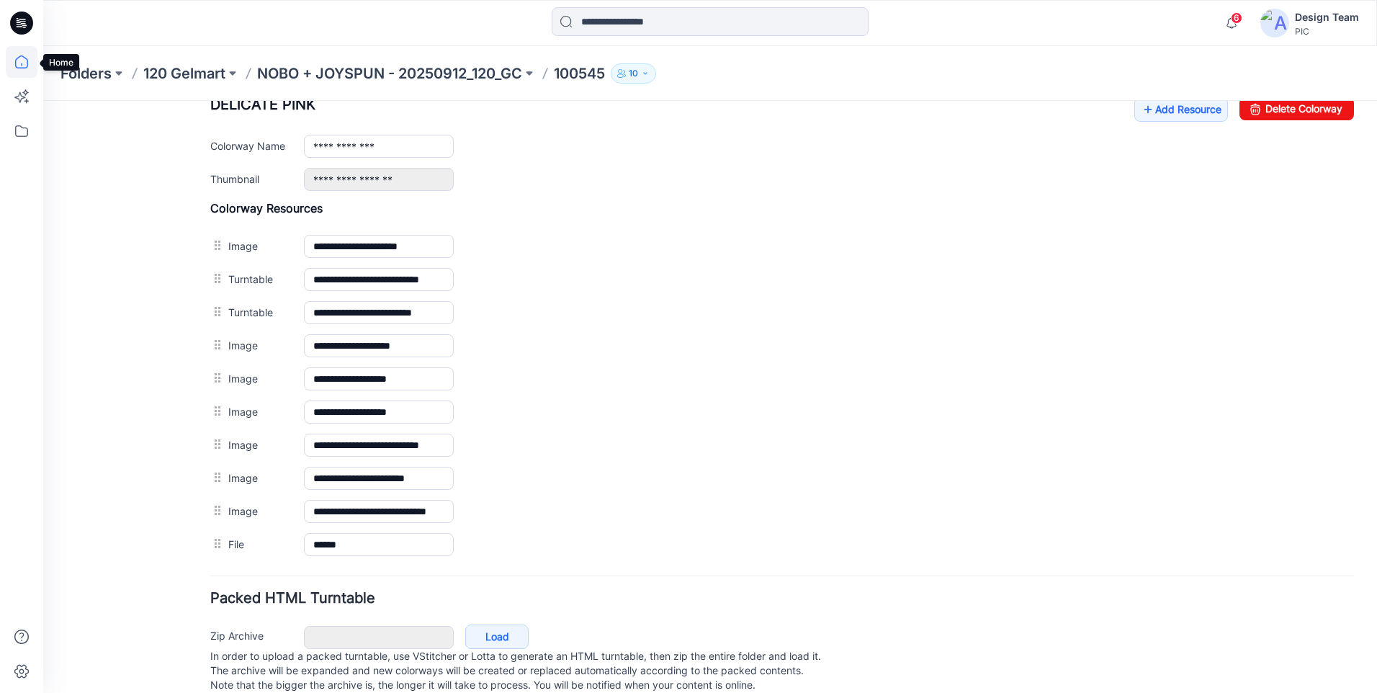
click at [19, 56] on icon at bounding box center [21, 61] width 13 height 13
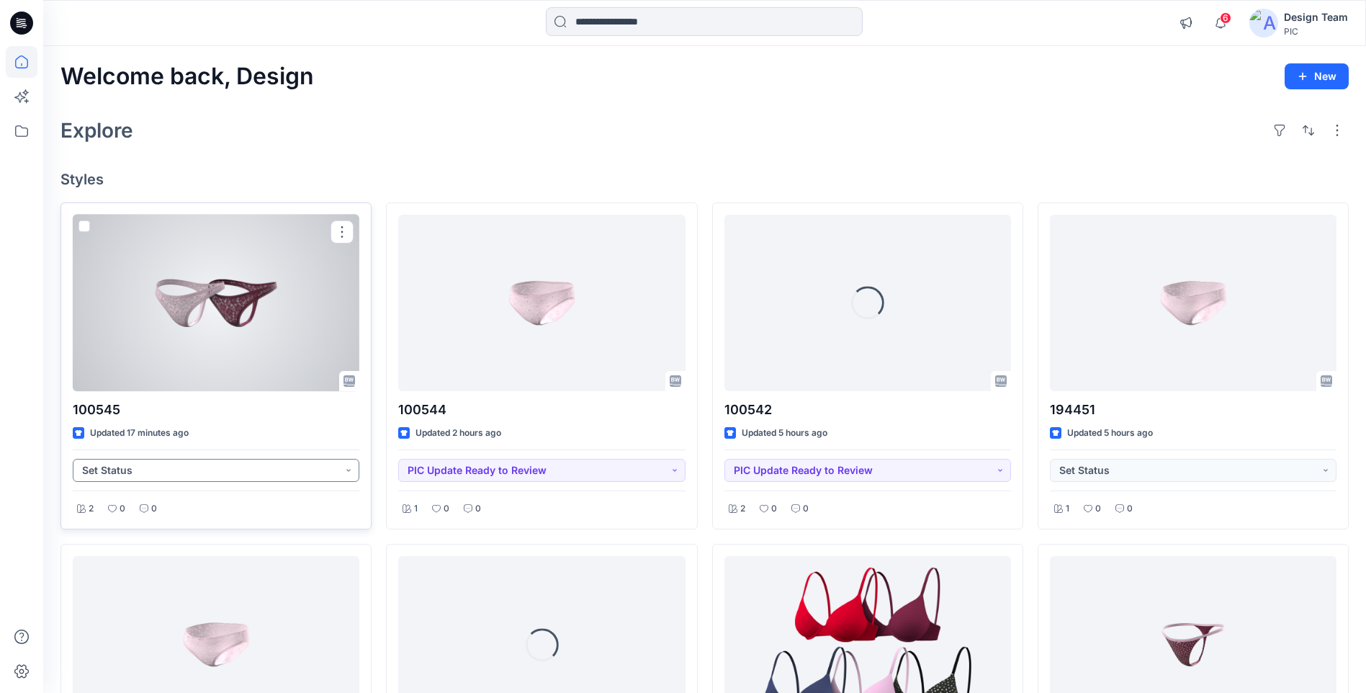
click at [213, 472] on button "Set Status" at bounding box center [216, 470] width 287 height 23
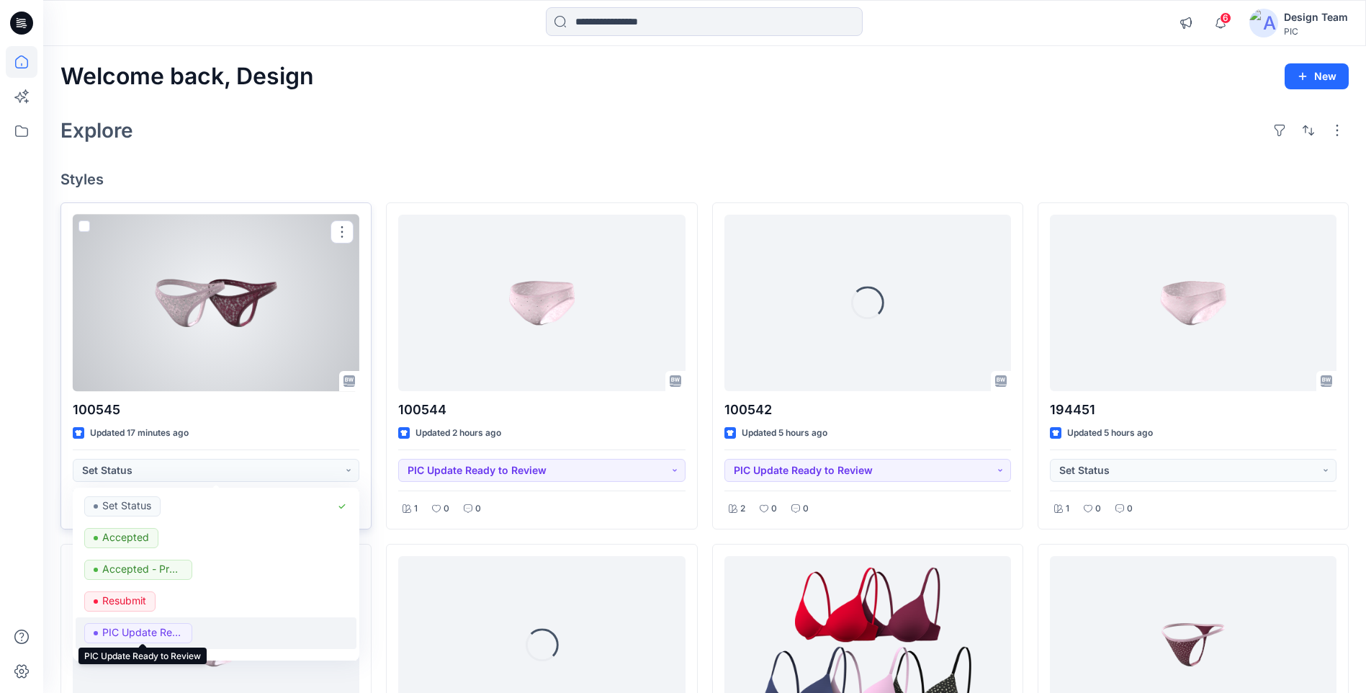
click at [156, 628] on p "PIC Update Ready to Review" at bounding box center [142, 632] width 81 height 19
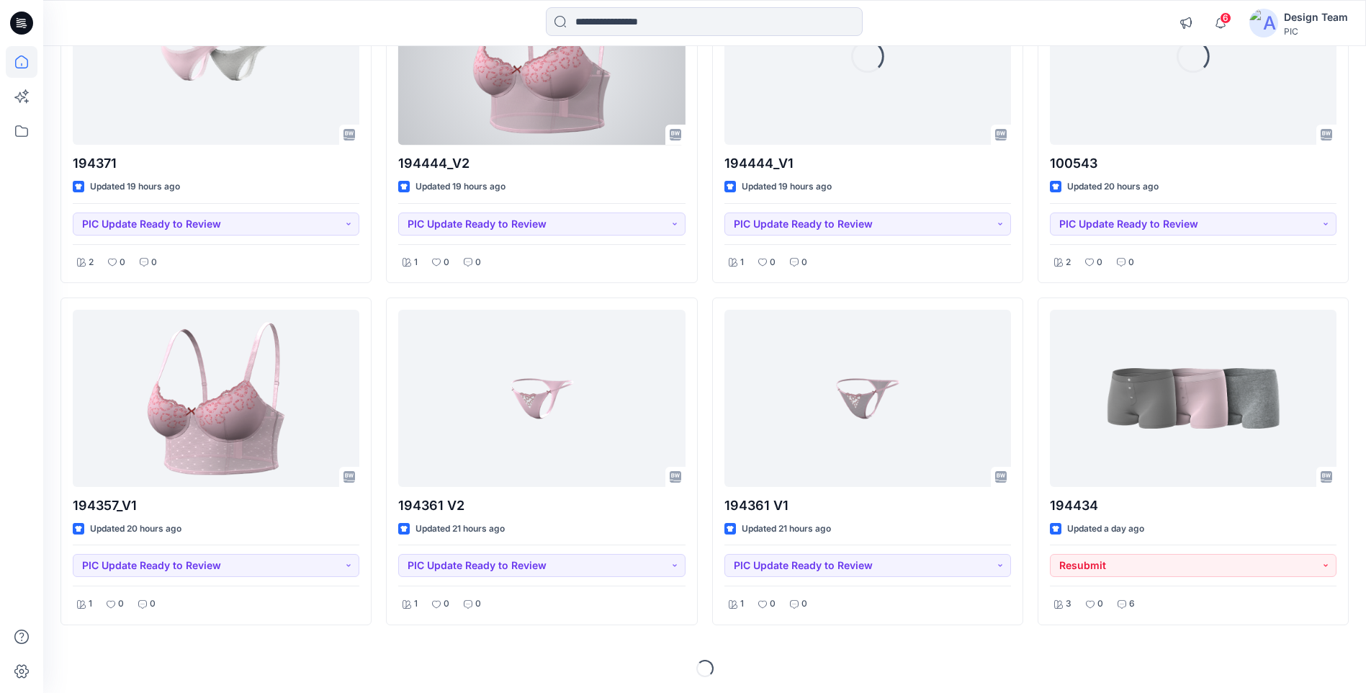
scroll to position [1615, 0]
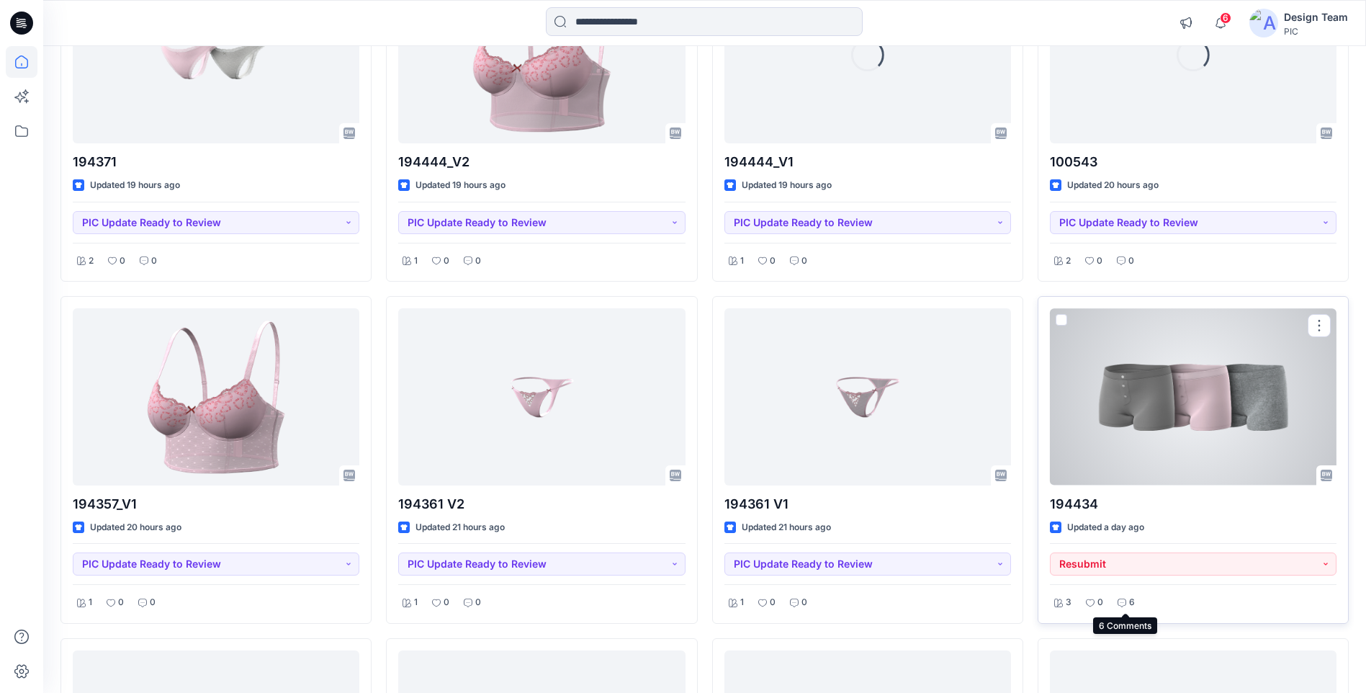
click at [1124, 600] on icon at bounding box center [1122, 603] width 9 height 9
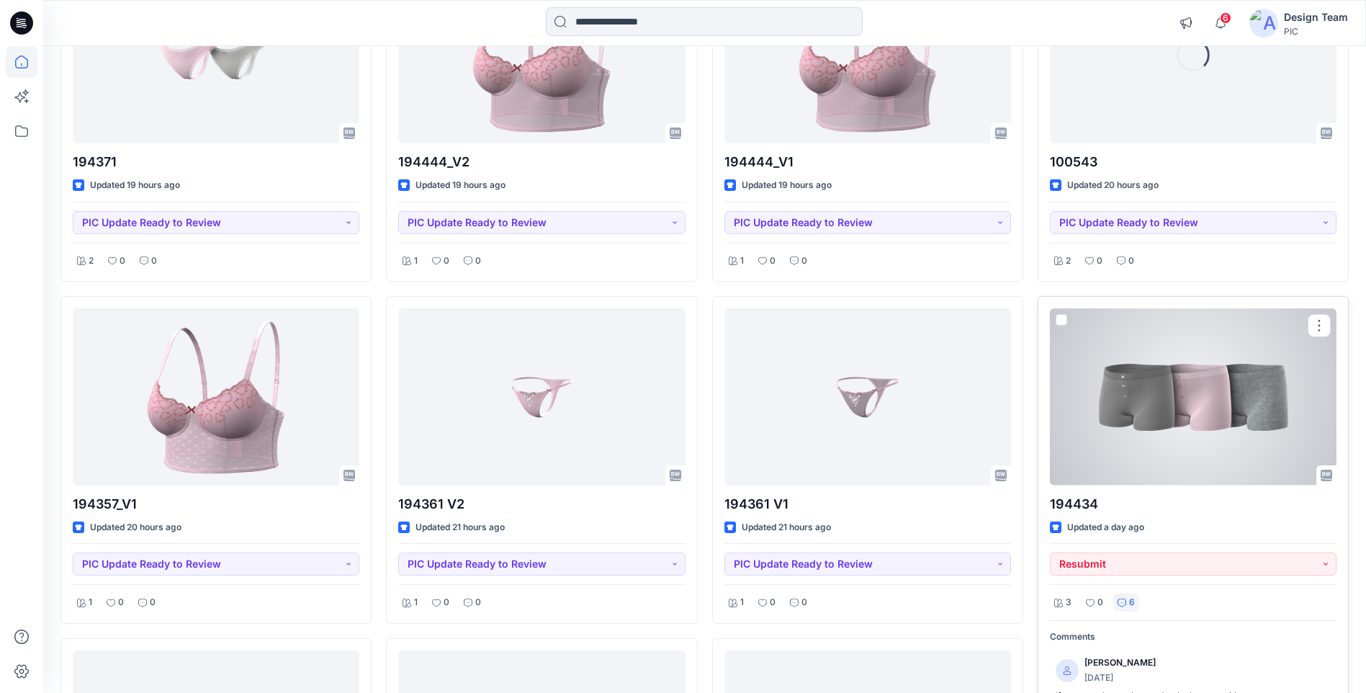
click at [1151, 408] on div at bounding box center [1193, 396] width 287 height 176
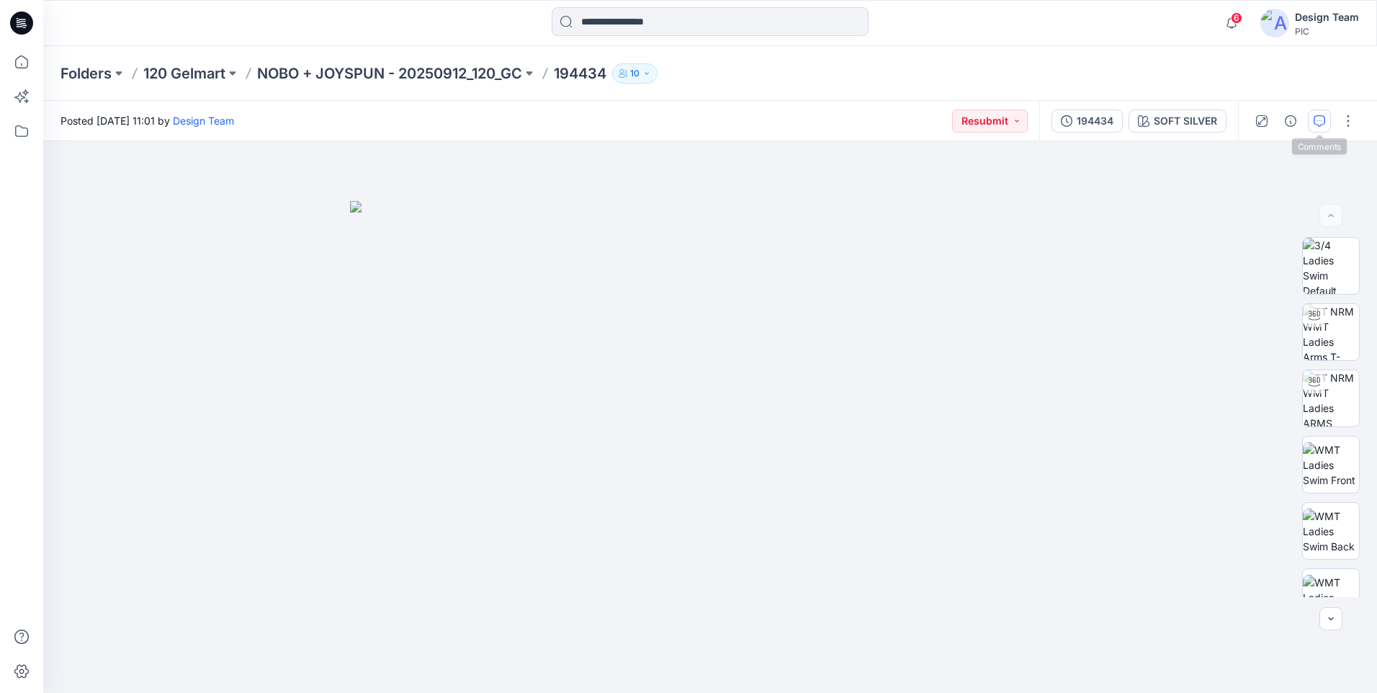
click at [1323, 120] on icon "button" at bounding box center [1320, 121] width 12 height 12
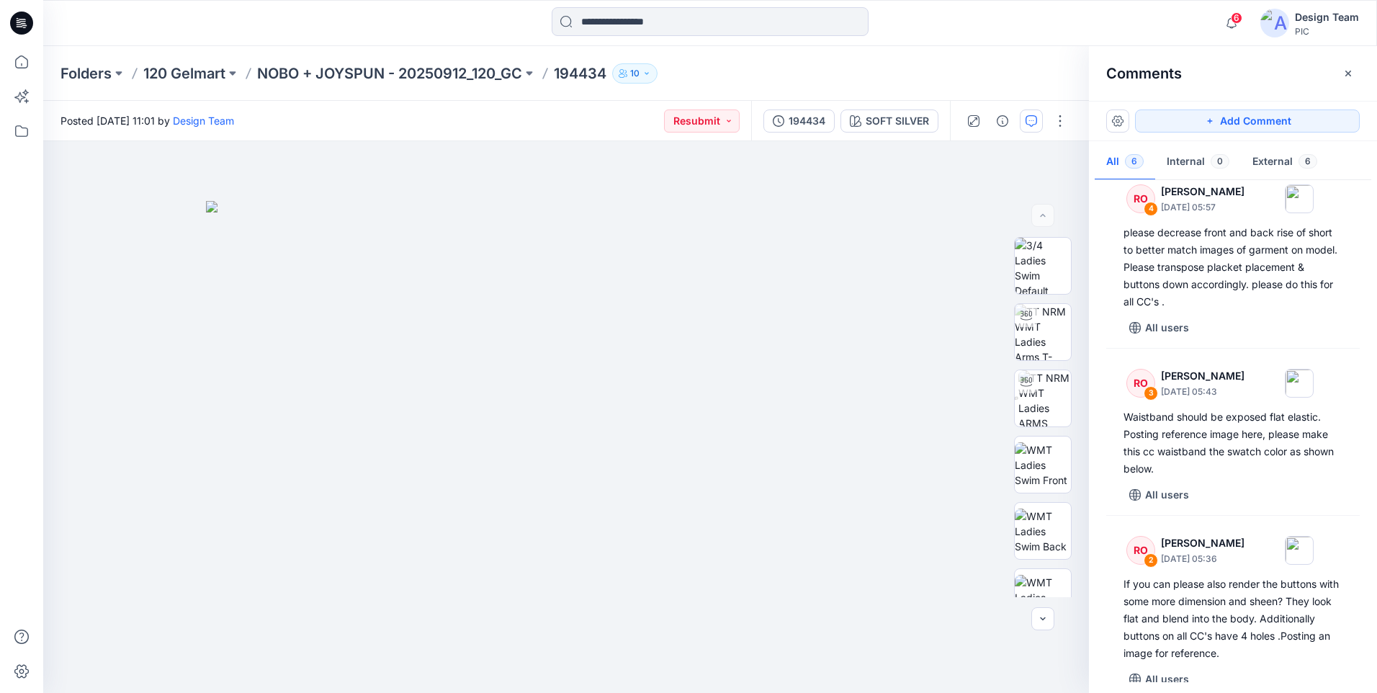
scroll to position [486, 0]
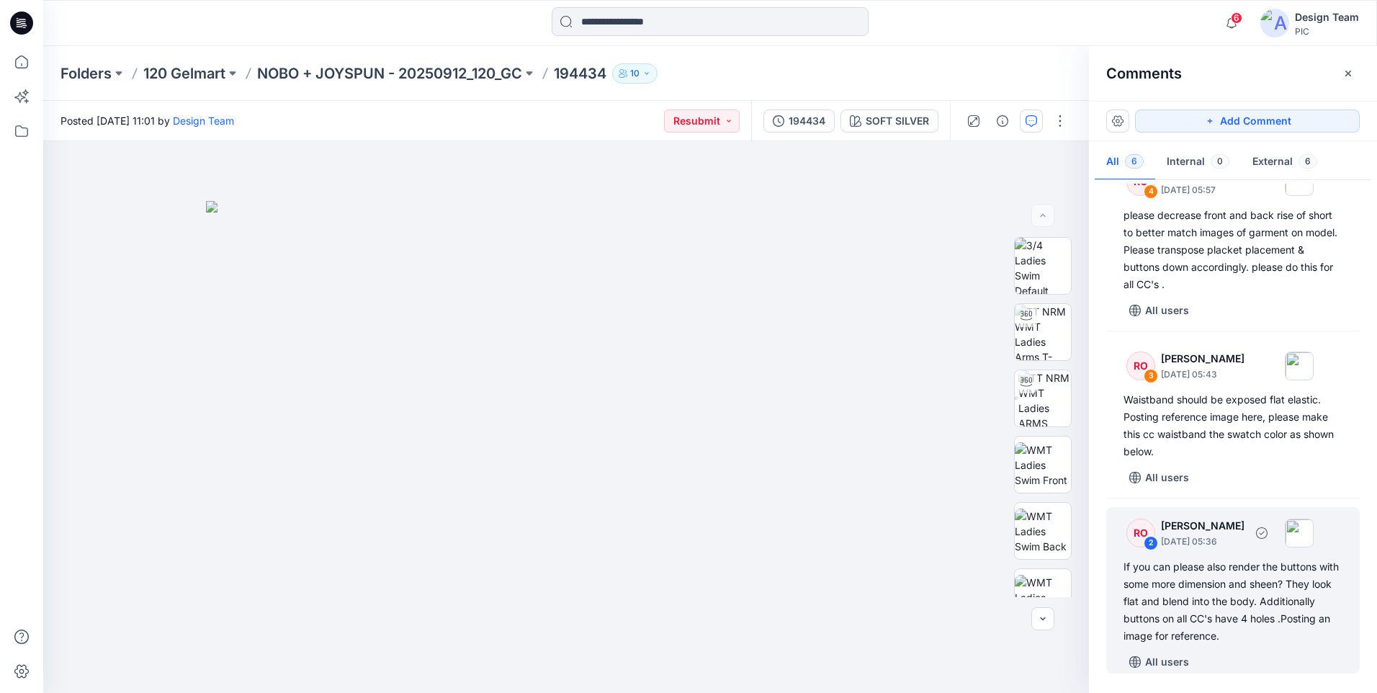
click at [1227, 619] on div "If you can please also render the buttons with some more dimension and sheen? T…" at bounding box center [1233, 601] width 219 height 86
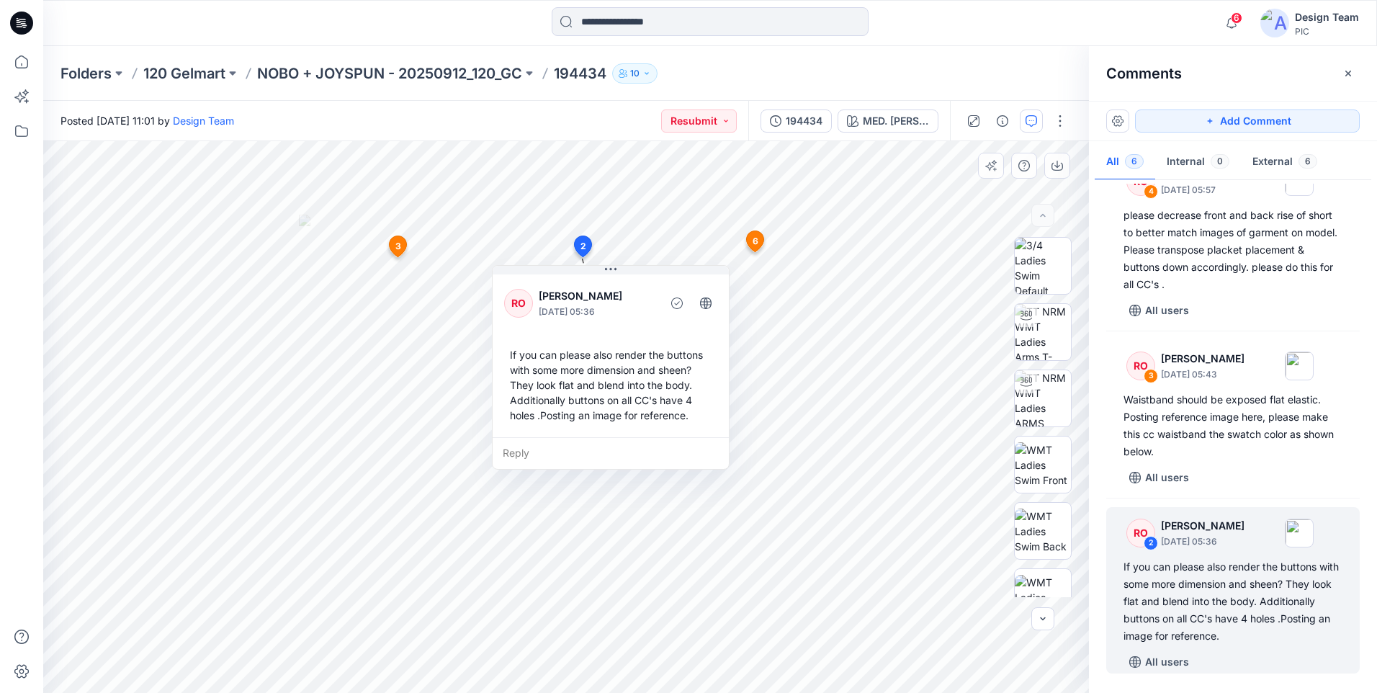
drag, startPoint x: 760, startPoint y: 371, endPoint x: 696, endPoint y: 374, distance: 63.4
click at [695, 374] on div "If you can please also render the buttons with some more dimension and sheen? T…" at bounding box center [610, 384] width 213 height 87
click at [681, 373] on div "If you can please also render the buttons with some more dimension and sheen? T…" at bounding box center [614, 387] width 213 height 87
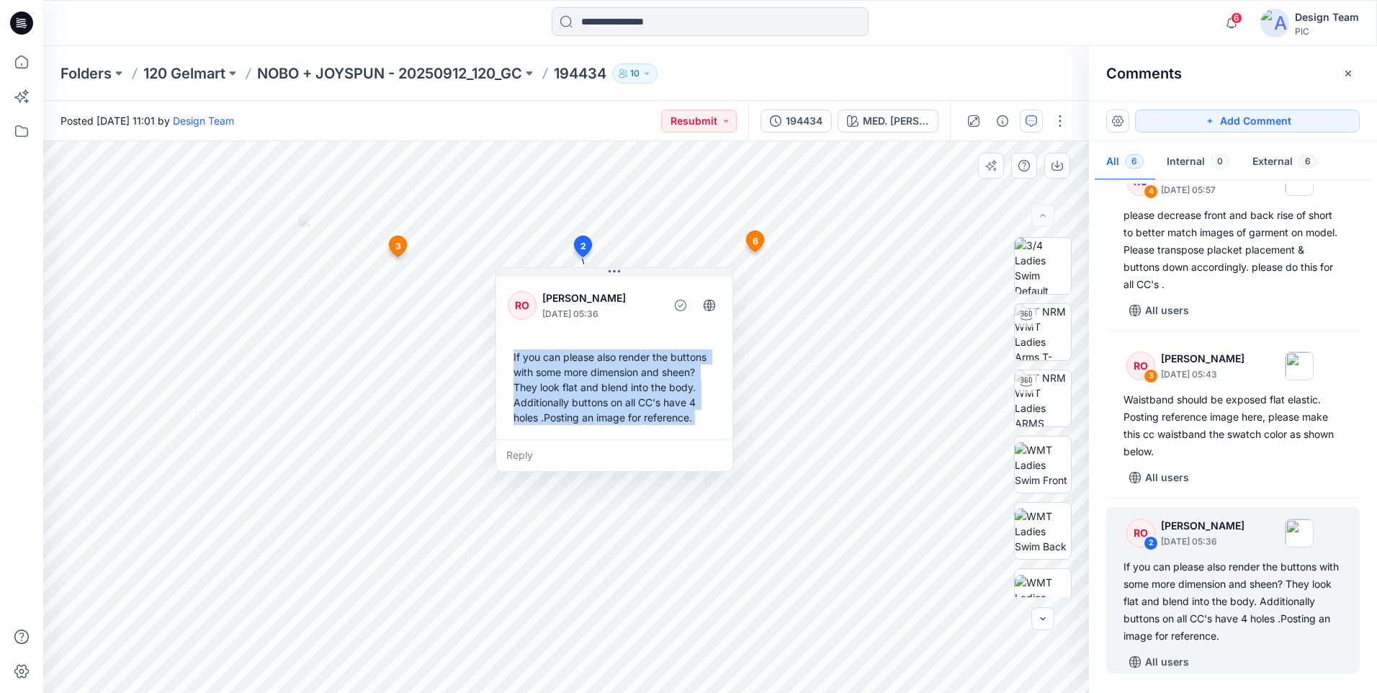
click at [681, 373] on div "If you can please also render the buttons with some more dimension and sheen? T…" at bounding box center [614, 387] width 213 height 87
drag, startPoint x: 681, startPoint y: 373, endPoint x: 633, endPoint y: 373, distance: 48.3
click at [633, 373] on div "If you can please also render the buttons with some more dimension and sheen? T…" at bounding box center [614, 387] width 213 height 87
click at [573, 372] on div "If you can please also render the buttons with some more dimension and sheen? T…" at bounding box center [614, 387] width 213 height 87
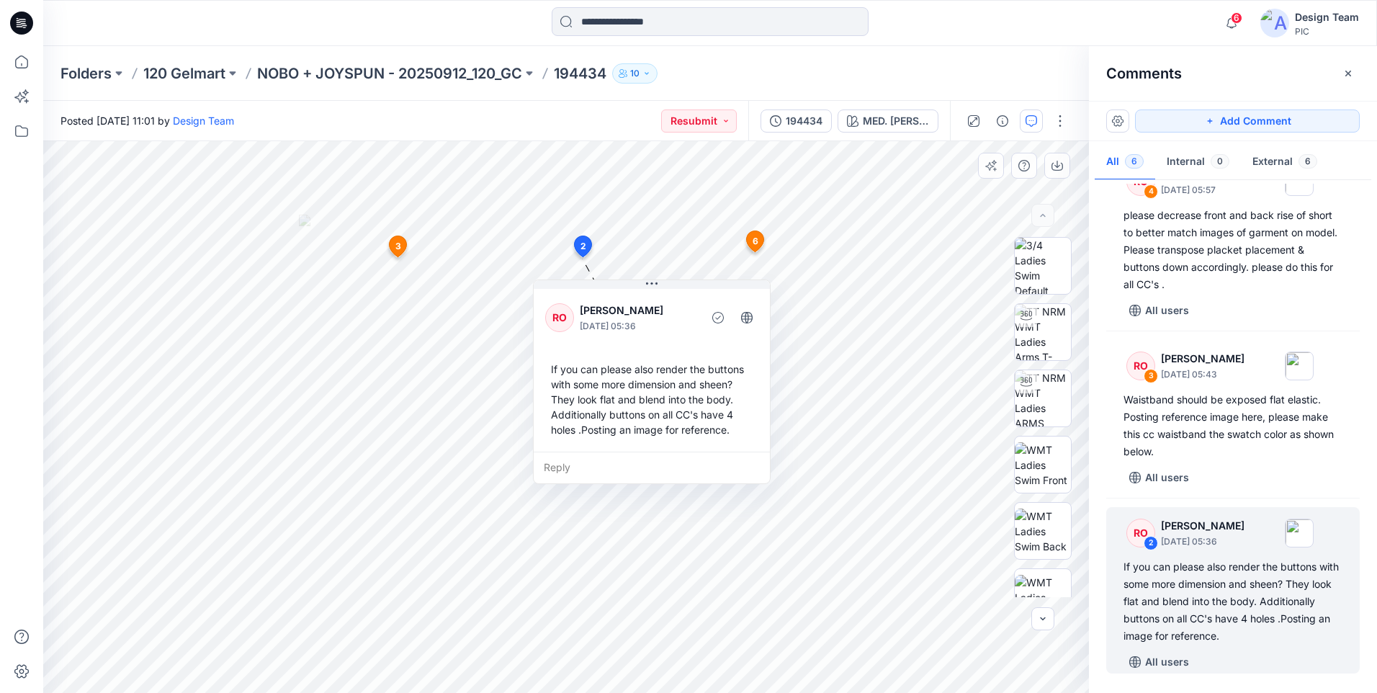
drag, startPoint x: 514, startPoint y: 356, endPoint x: 552, endPoint y: 368, distance: 39.4
click at [552, 368] on div "If you can please also render the buttons with some more dimension and sheen? T…" at bounding box center [651, 399] width 213 height 87
click at [565, 371] on div "If you can please also render the buttons with some more dimension and sheen? T…" at bounding box center [651, 399] width 213 height 87
drag, startPoint x: 565, startPoint y: 371, endPoint x: 572, endPoint y: 376, distance: 8.2
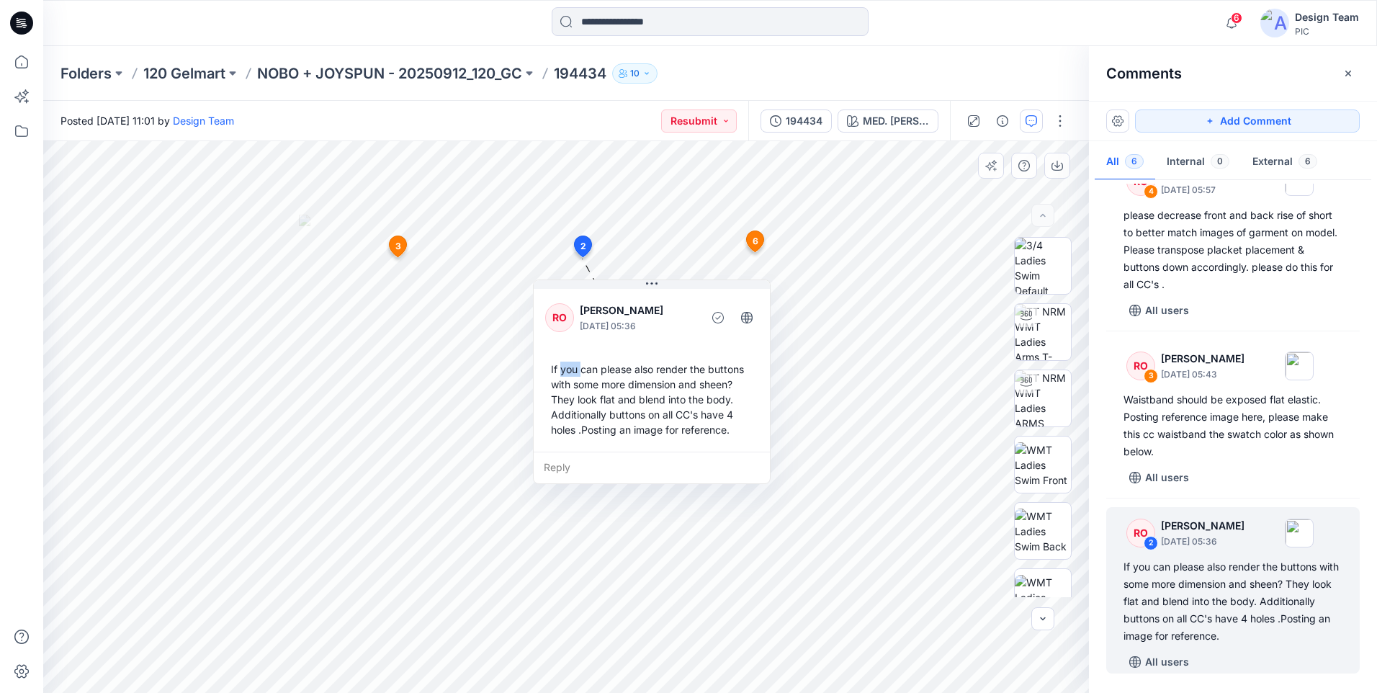
click at [572, 376] on div "If you can please also render the buttons with some more dimension and sheen? T…" at bounding box center [651, 399] width 213 height 87
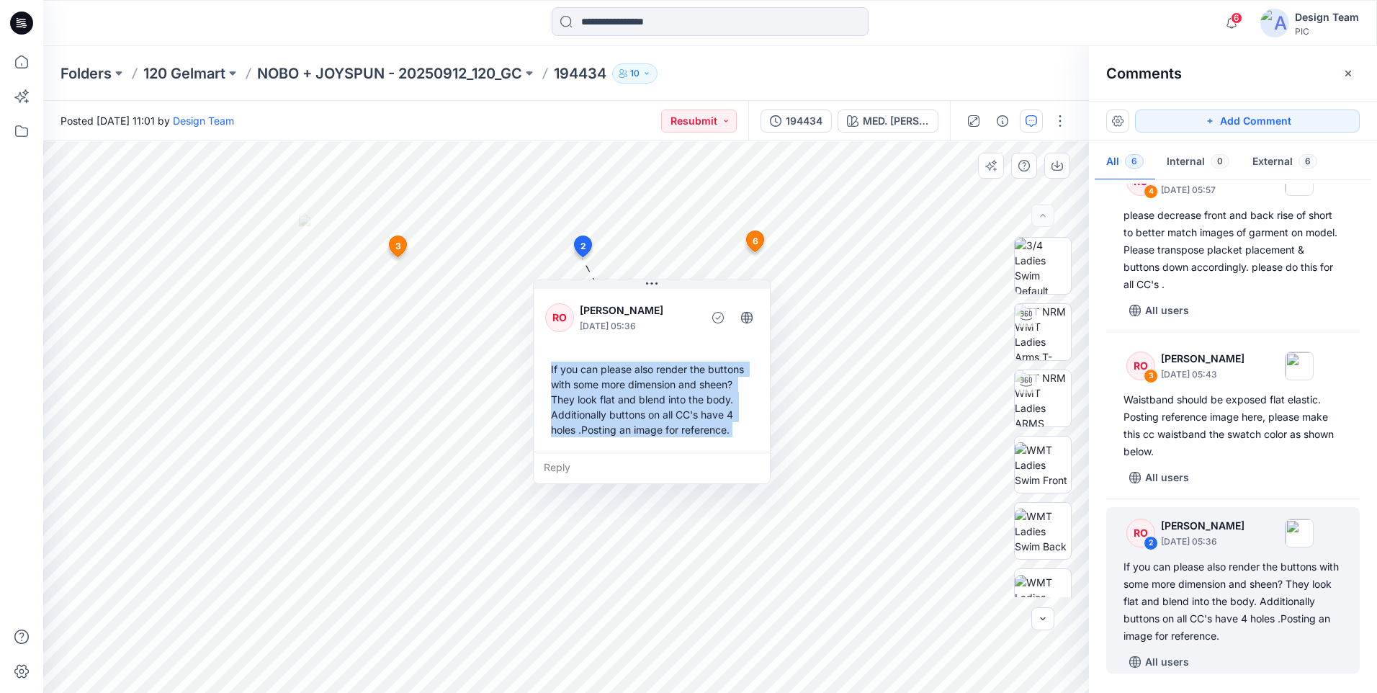
click at [572, 376] on div "If you can please also render the buttons with some more dimension and sheen? T…" at bounding box center [651, 399] width 213 height 87
click at [559, 468] on div "Reply" at bounding box center [652, 468] width 236 height 32
